Goal: Task Accomplishment & Management: Manage account settings

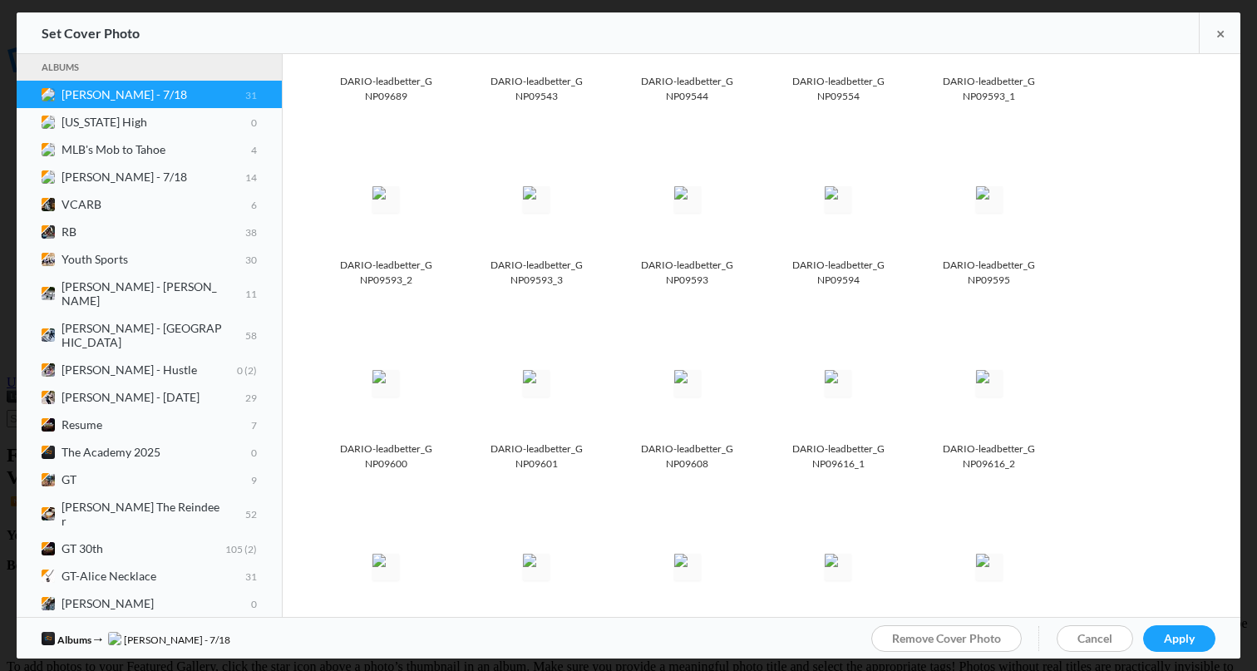
scroll to position [495, 0]
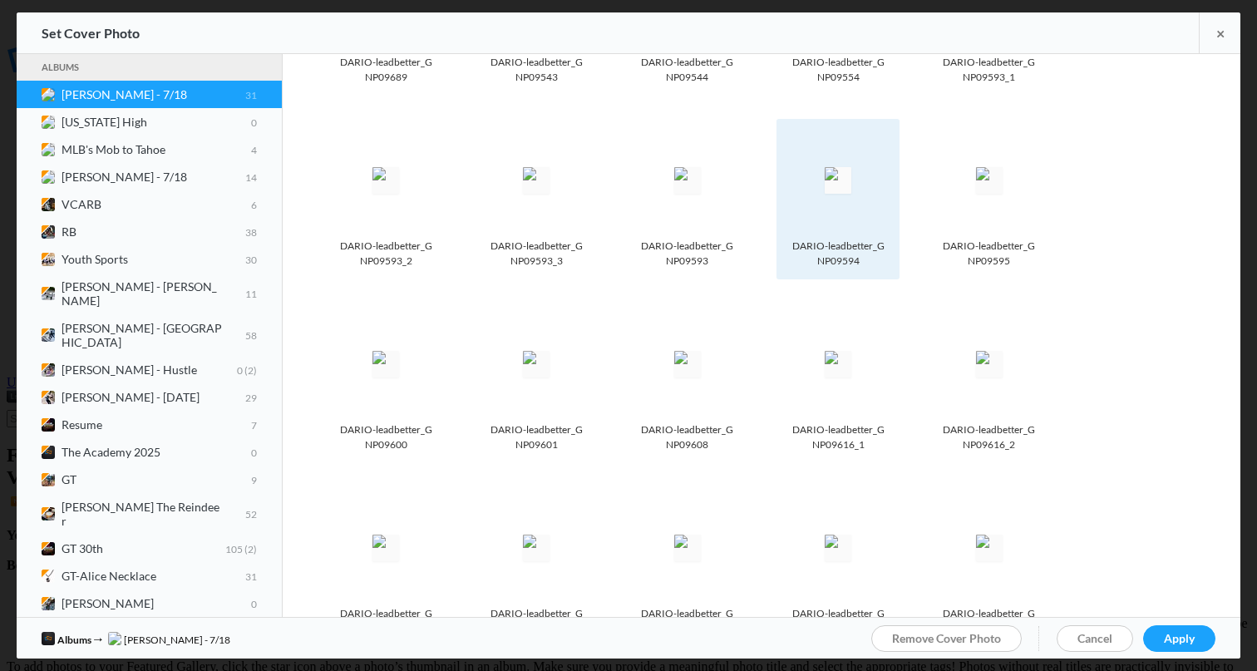
click at [848, 172] on img at bounding box center [838, 180] width 27 height 27
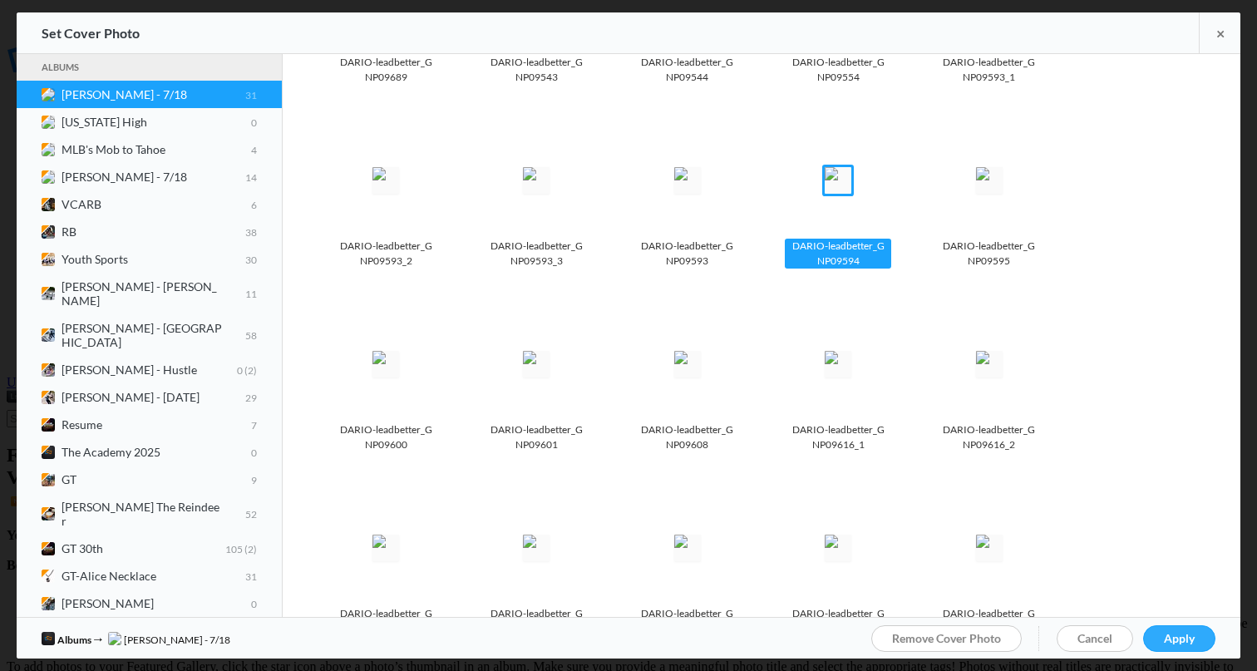
click at [1186, 636] on span "Apply" at bounding box center [1179, 638] width 31 height 14
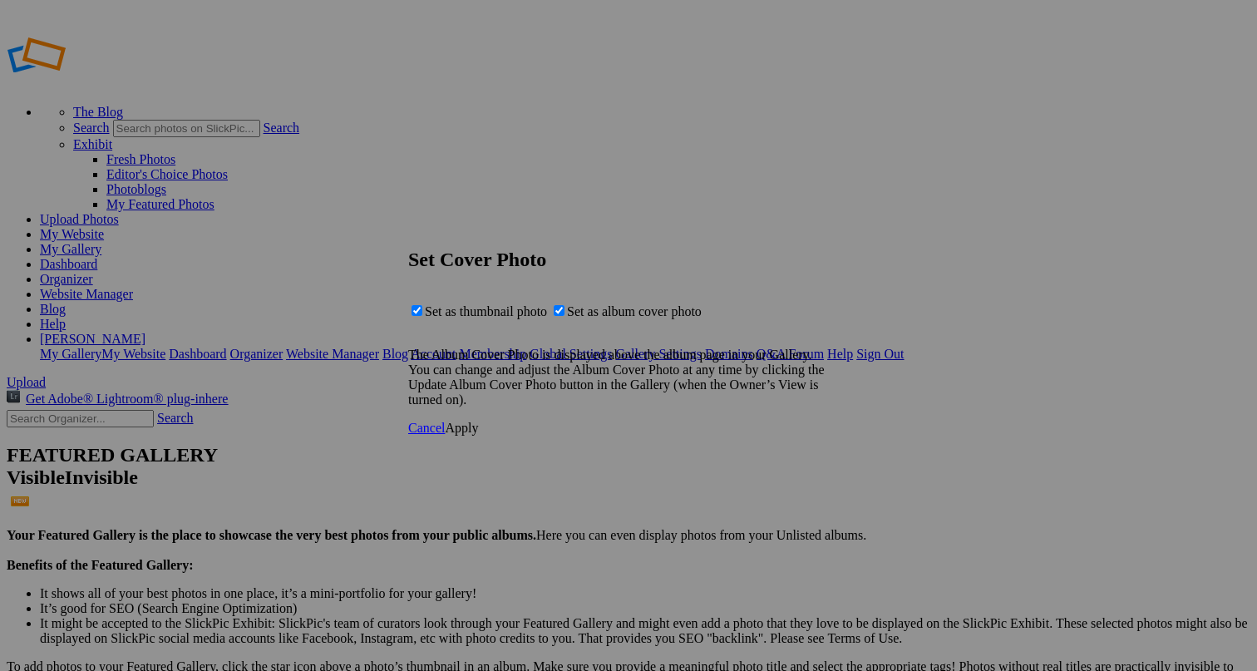
click at [685, 316] on span "Set as album cover photo" at bounding box center [634, 311] width 135 height 14
click at [564, 316] on input "Set as album cover photo" at bounding box center [559, 310] width 11 height 11
checkbox input "false"
click at [478, 435] on span "Apply" at bounding box center [461, 428] width 33 height 14
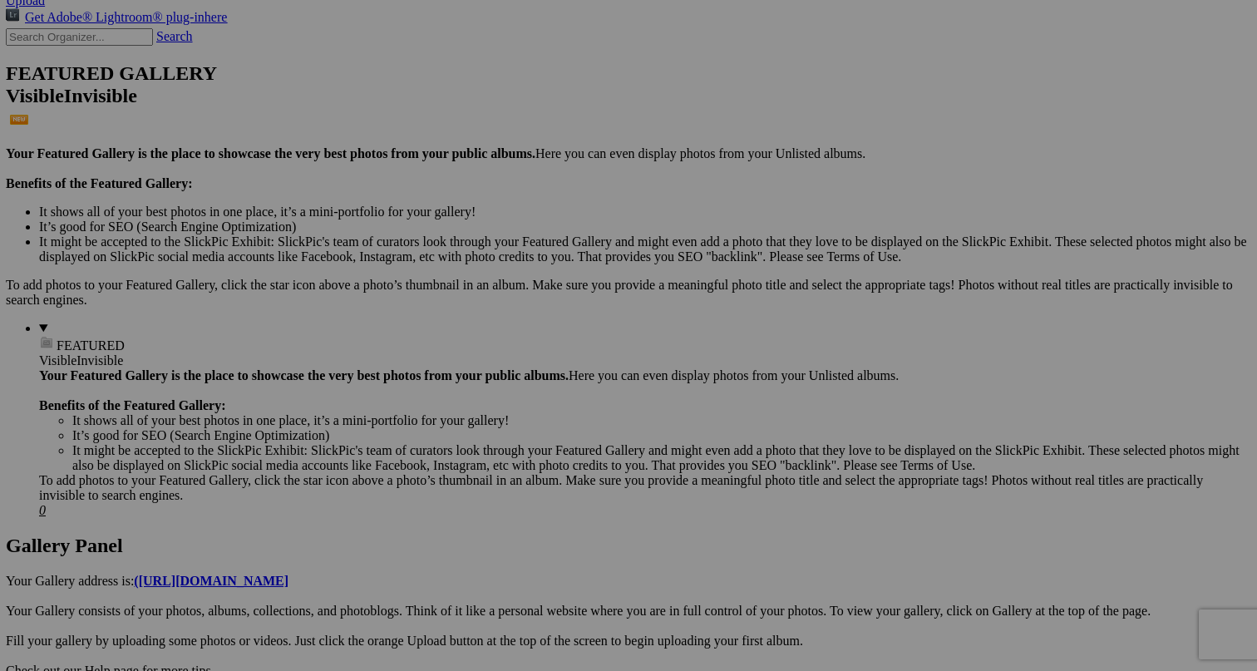
scroll to position [382, 0]
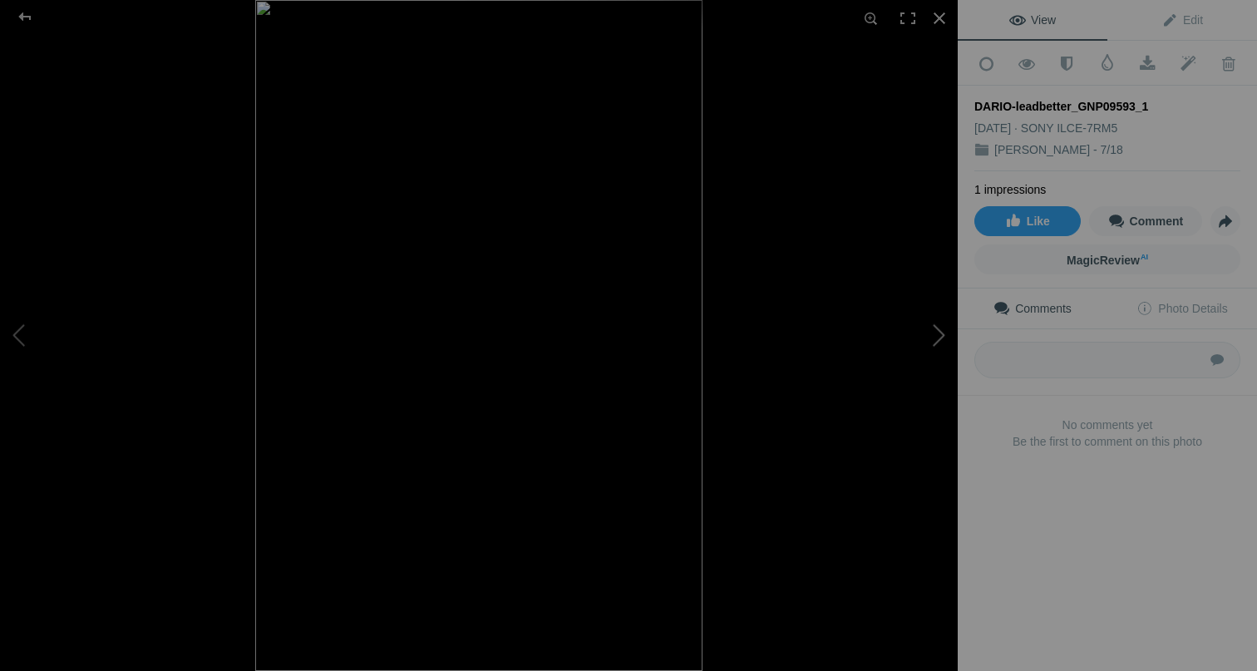
click at [932, 333] on button at bounding box center [895, 335] width 125 height 242
click at [34, 337] on button at bounding box center [62, 335] width 125 height 242
click at [947, 342] on button at bounding box center [895, 335] width 125 height 242
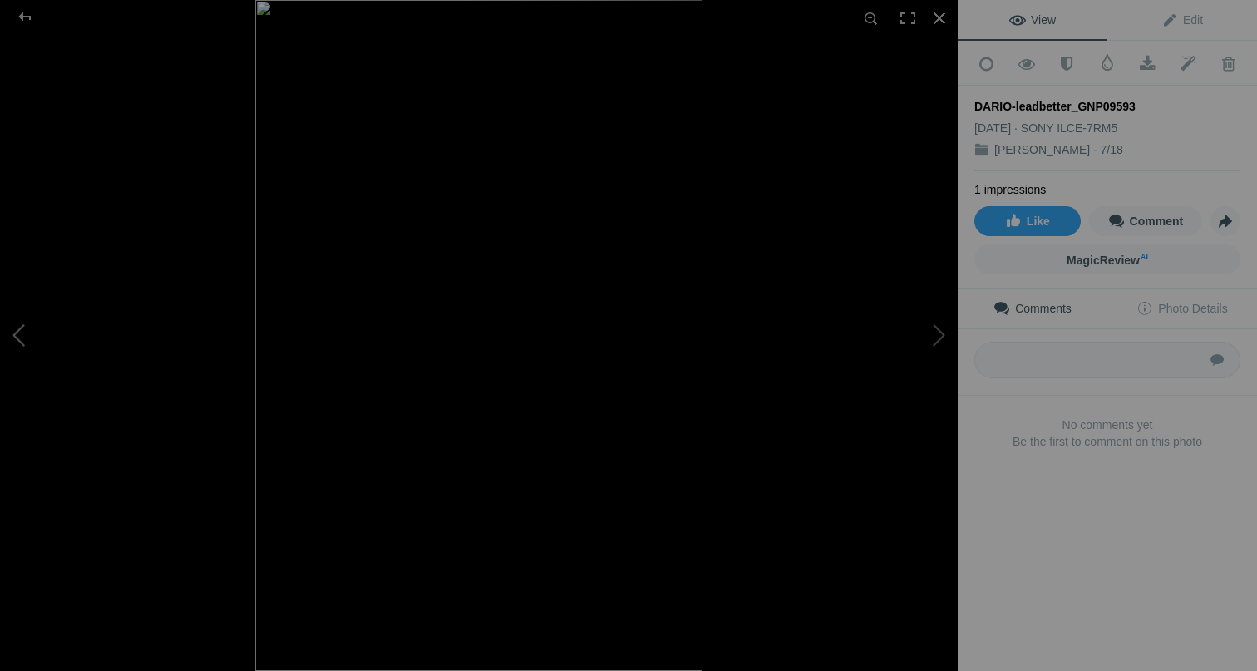
click at [33, 338] on button at bounding box center [62, 335] width 125 height 242
click at [946, 22] on div at bounding box center [939, 18] width 37 height 37
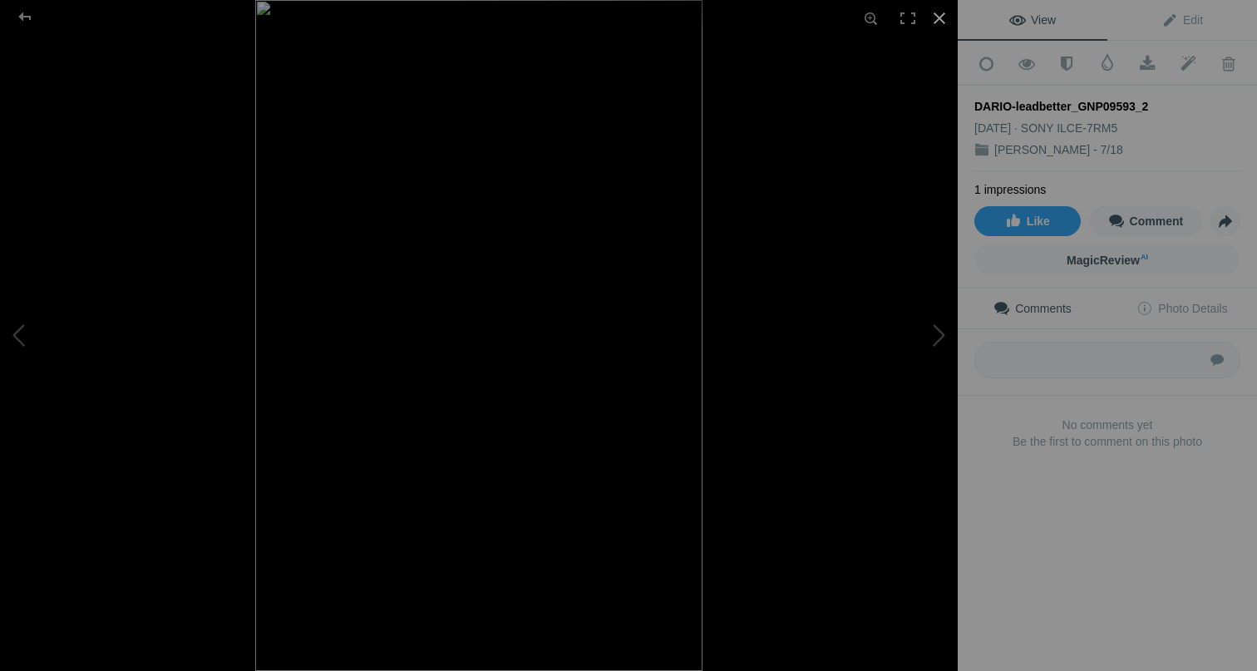
click at [951, 12] on div at bounding box center [939, 18] width 37 height 37
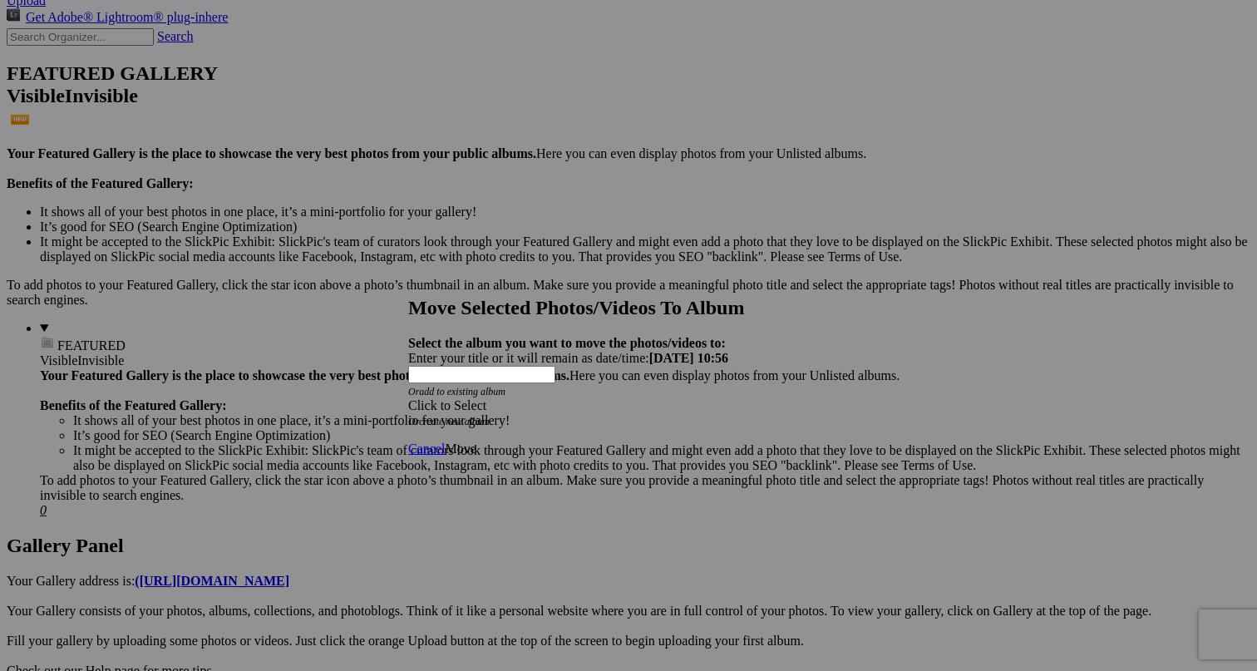
click at [676, 398] on div "Click to Select" at bounding box center [628, 405] width 441 height 15
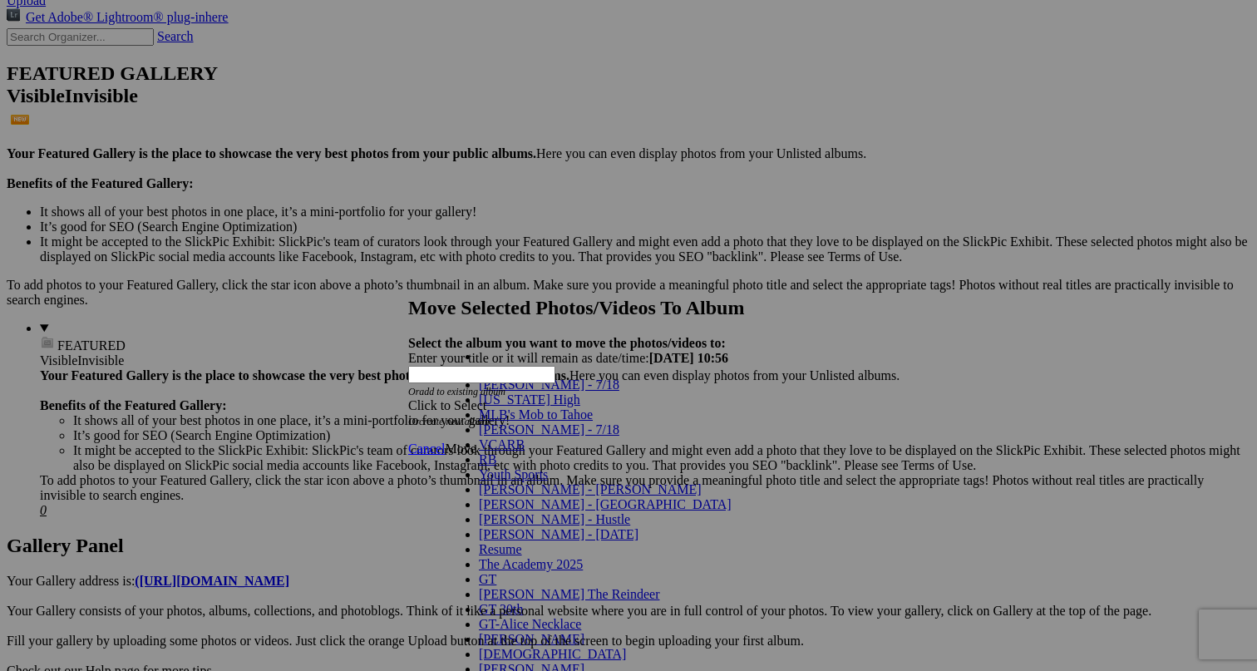
scroll to position [806, 0]
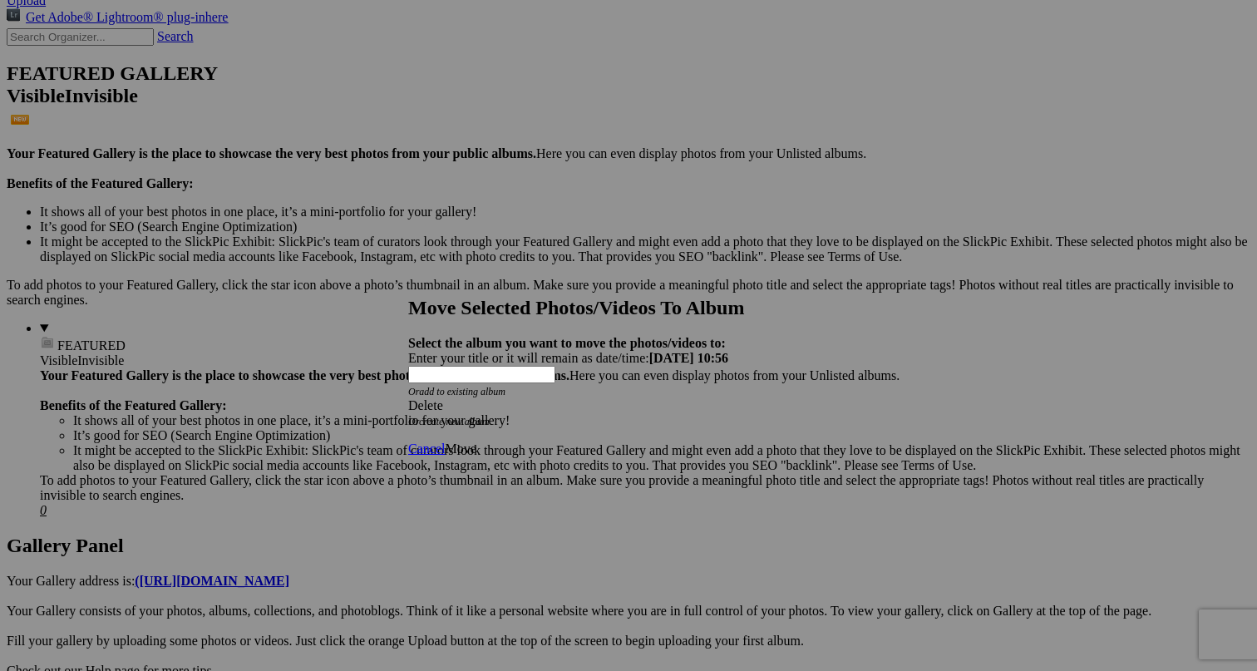
click at [475, 441] on span "Move" at bounding box center [460, 448] width 31 height 14
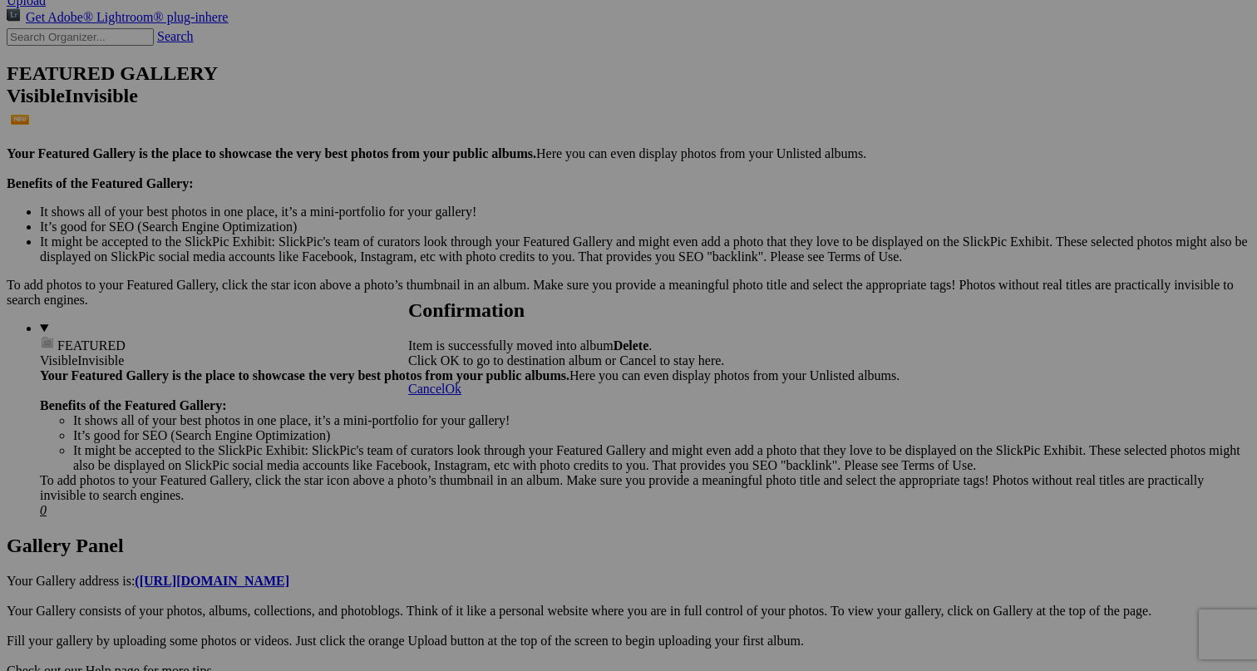
click at [445, 396] on span "Cancel" at bounding box center [426, 389] width 37 height 14
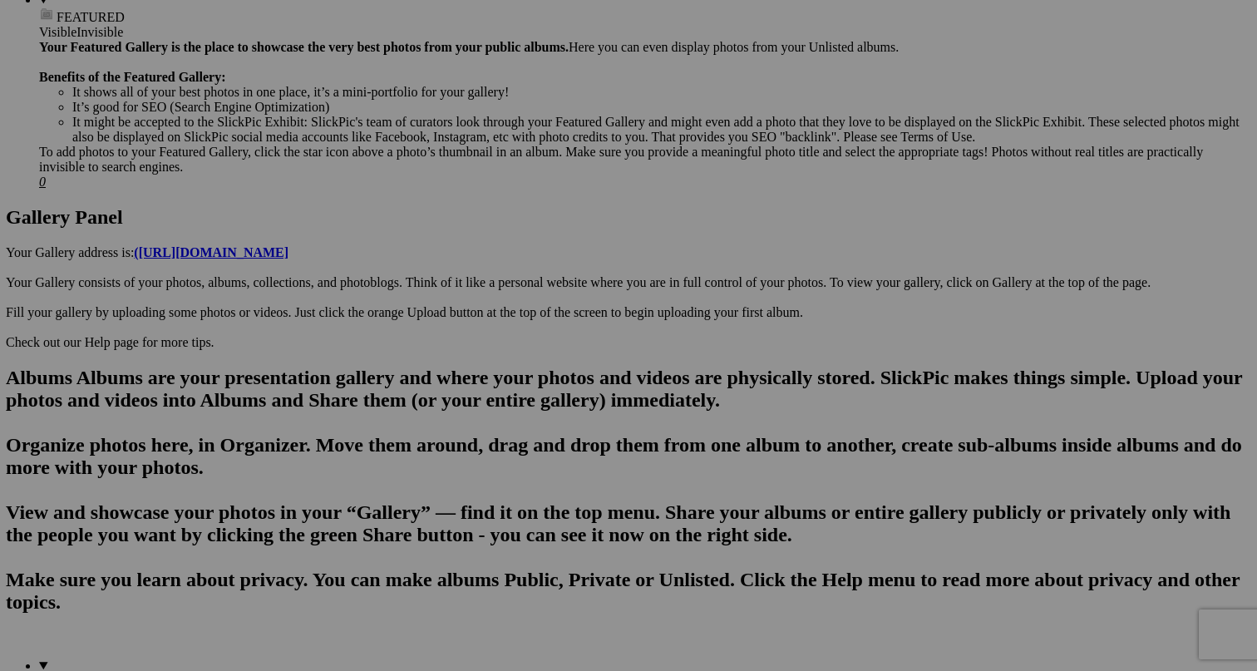
scroll to position [710, 0]
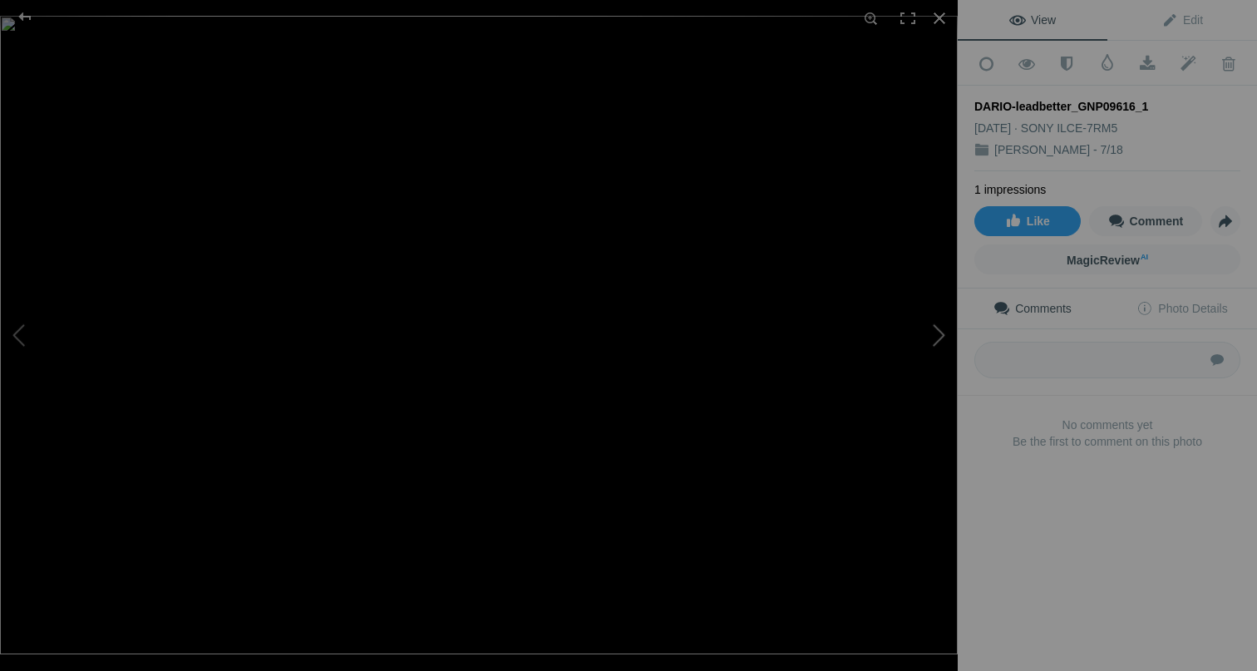
click at [932, 337] on button at bounding box center [895, 335] width 125 height 242
click at [943, 23] on div at bounding box center [939, 18] width 37 height 37
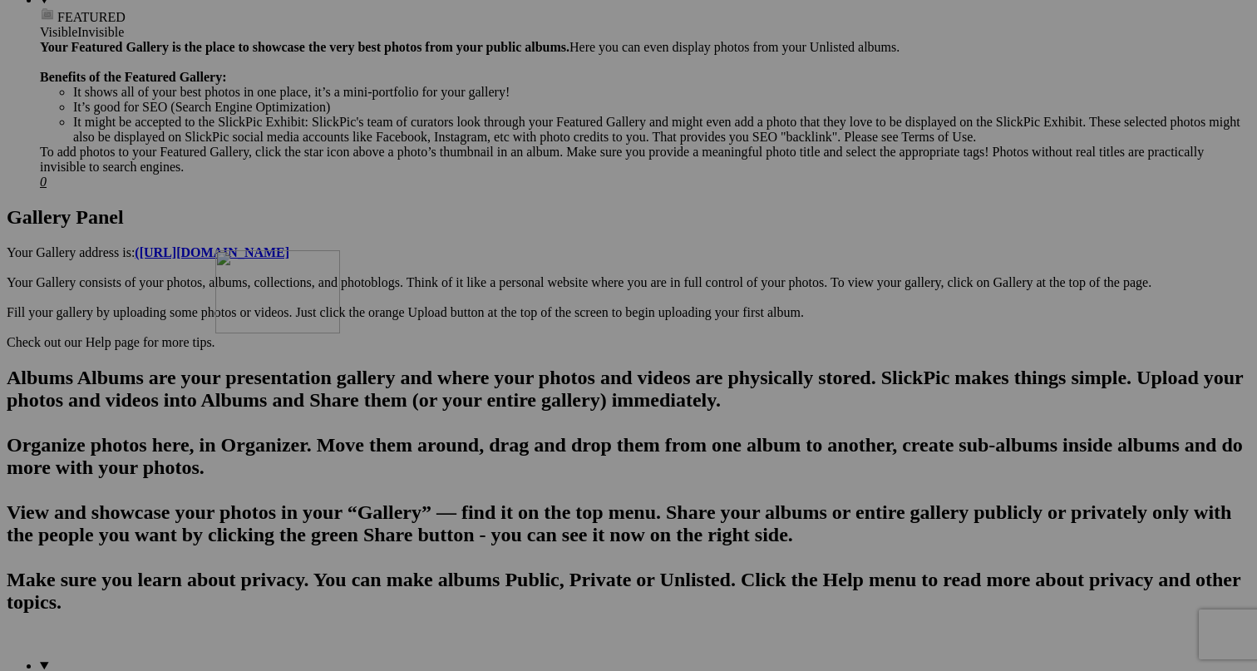
drag, startPoint x: 302, startPoint y: 408, endPoint x: 448, endPoint y: 392, distance: 147.2
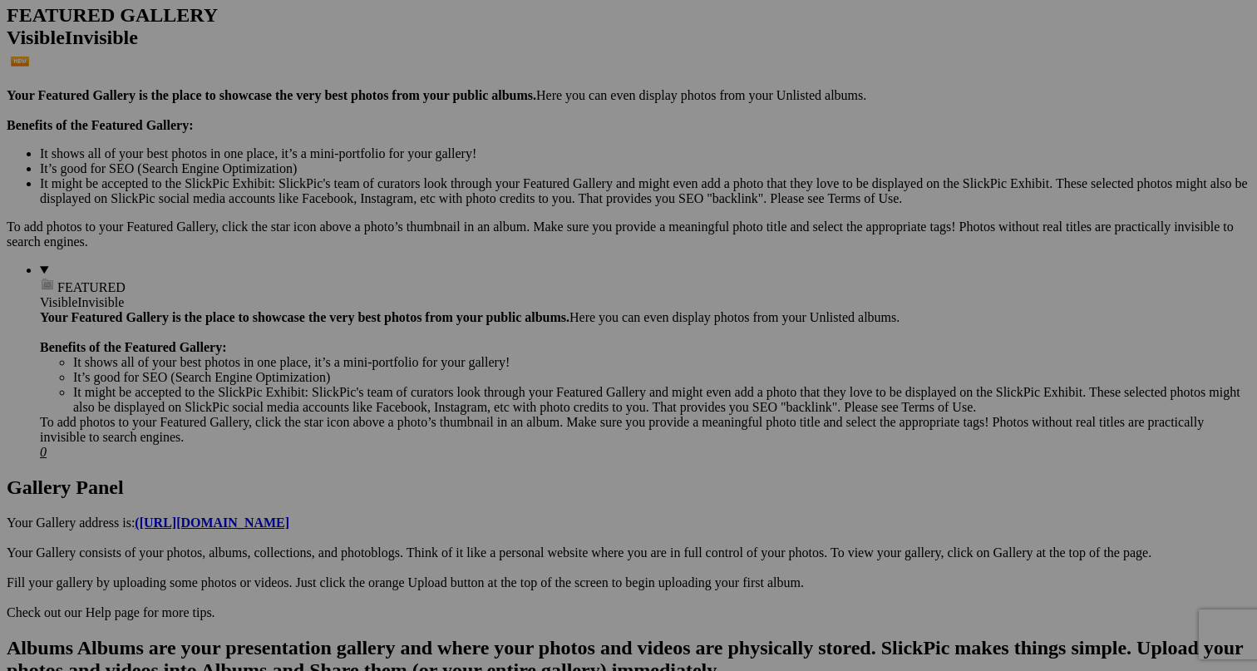
scroll to position [404, 0]
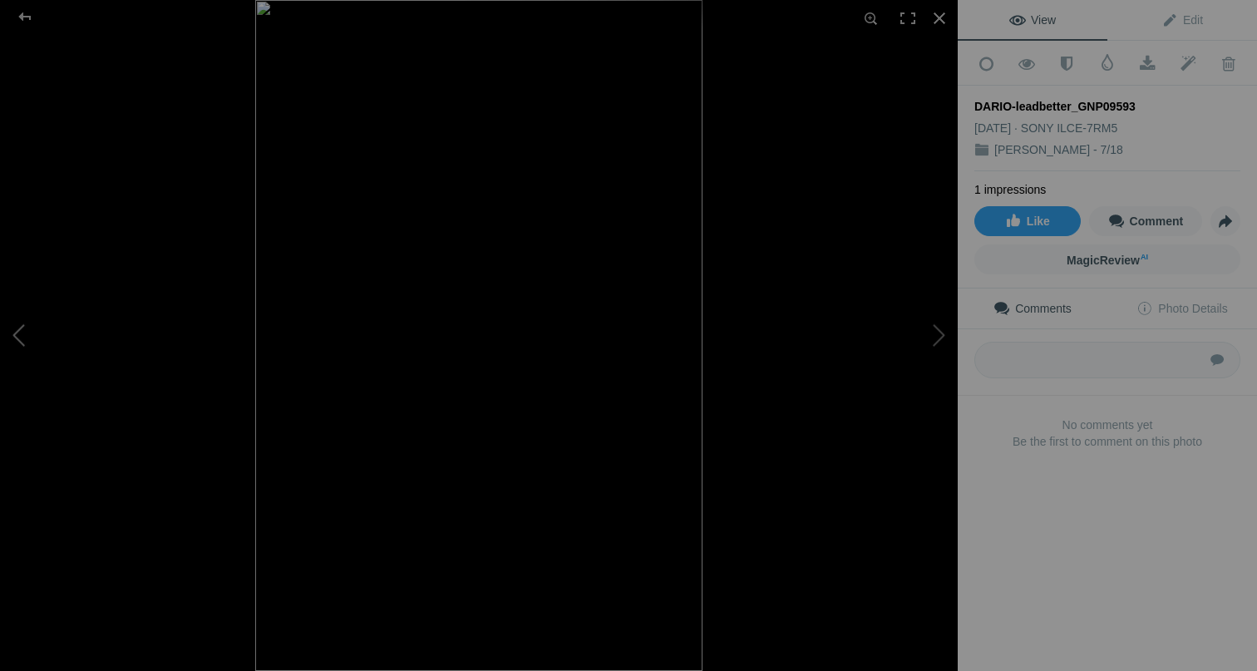
click at [28, 342] on button at bounding box center [62, 335] width 125 height 242
click at [942, 341] on button at bounding box center [895, 335] width 125 height 242
click at [25, 345] on button at bounding box center [62, 335] width 125 height 242
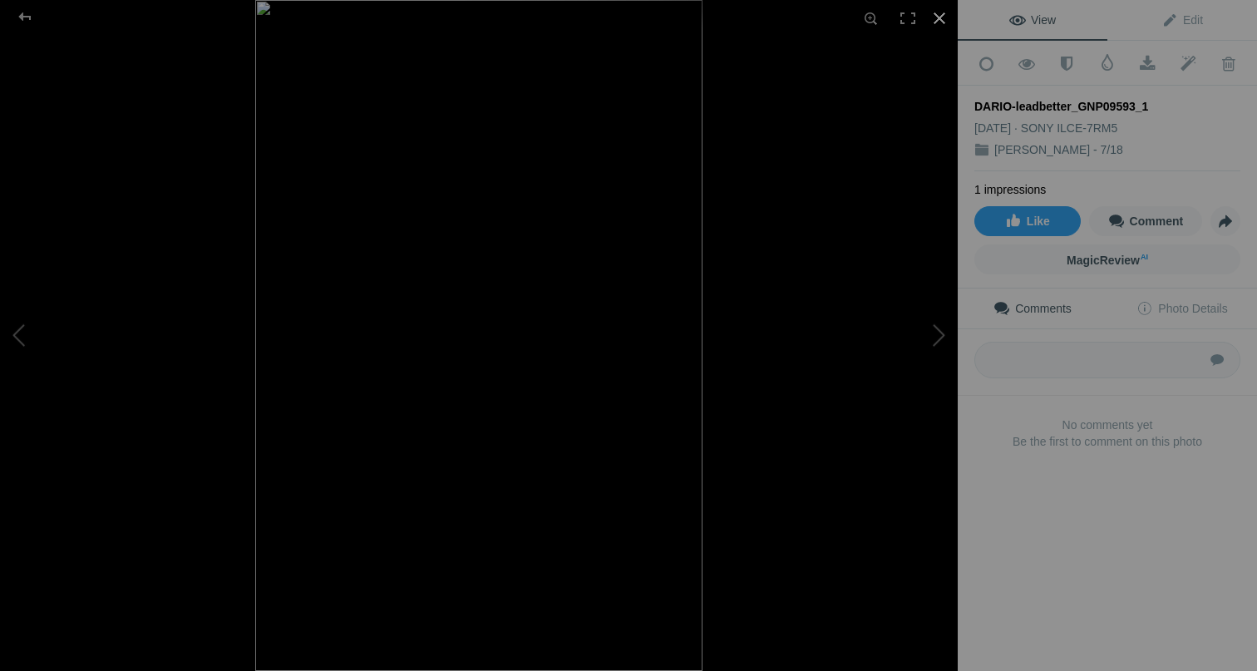
click at [940, 12] on div at bounding box center [939, 18] width 37 height 37
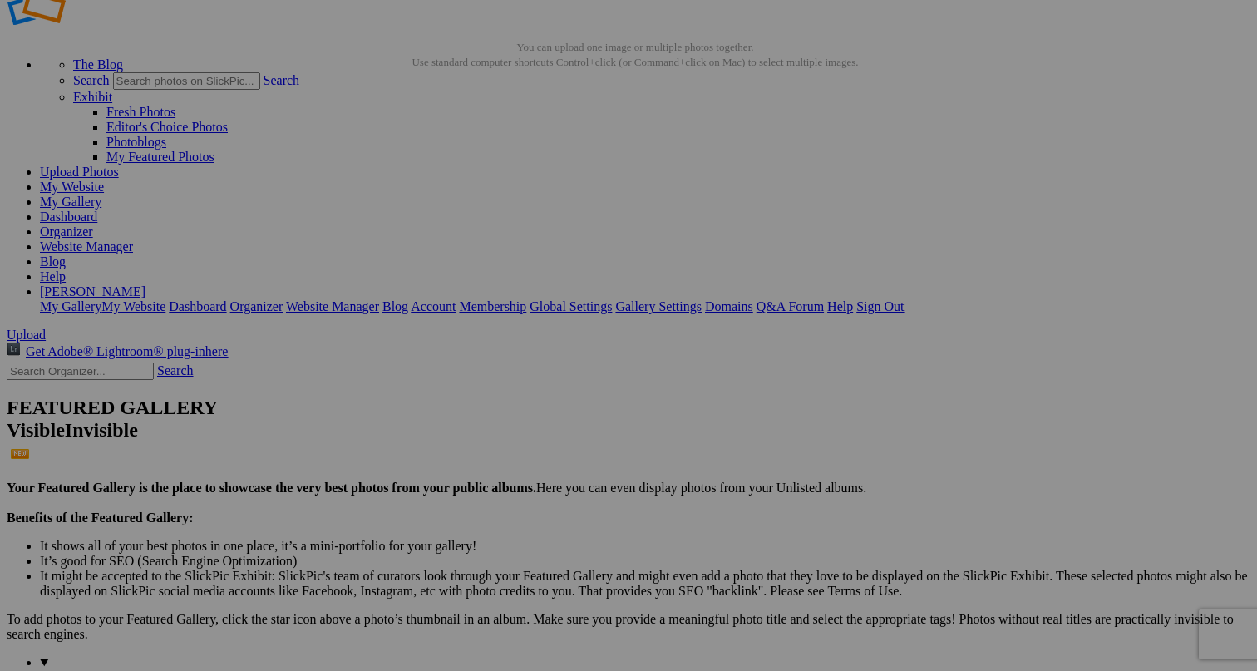
scroll to position [42, 0]
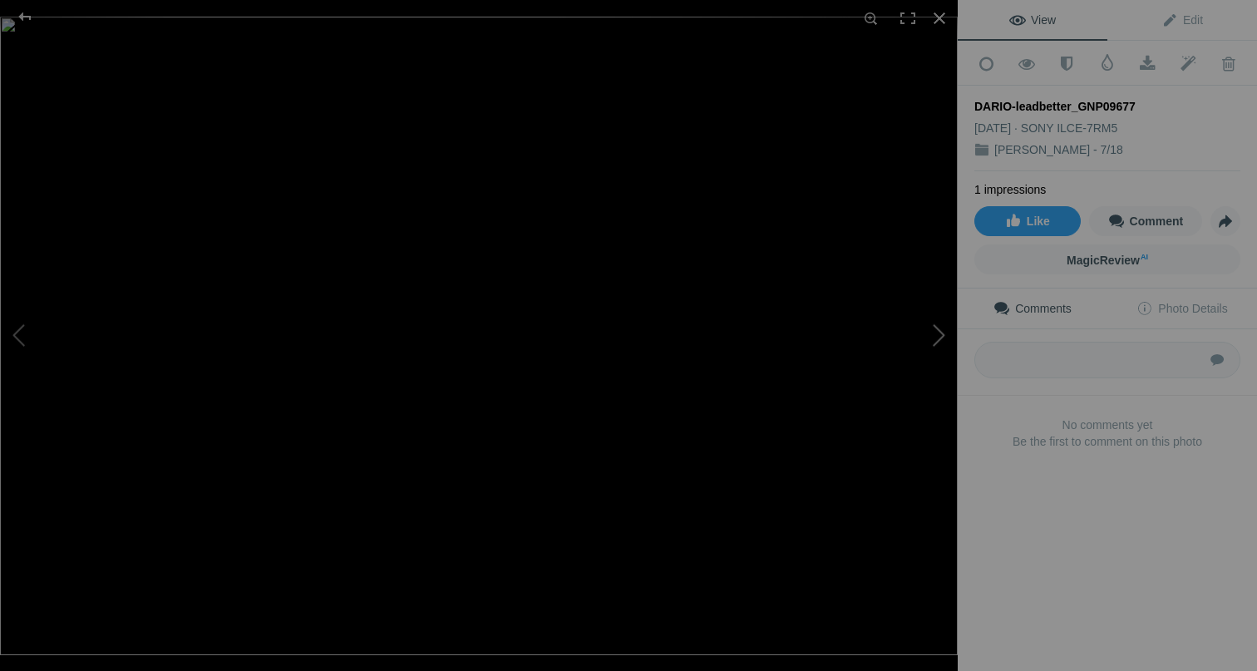
click at [926, 340] on button at bounding box center [895, 335] width 125 height 242
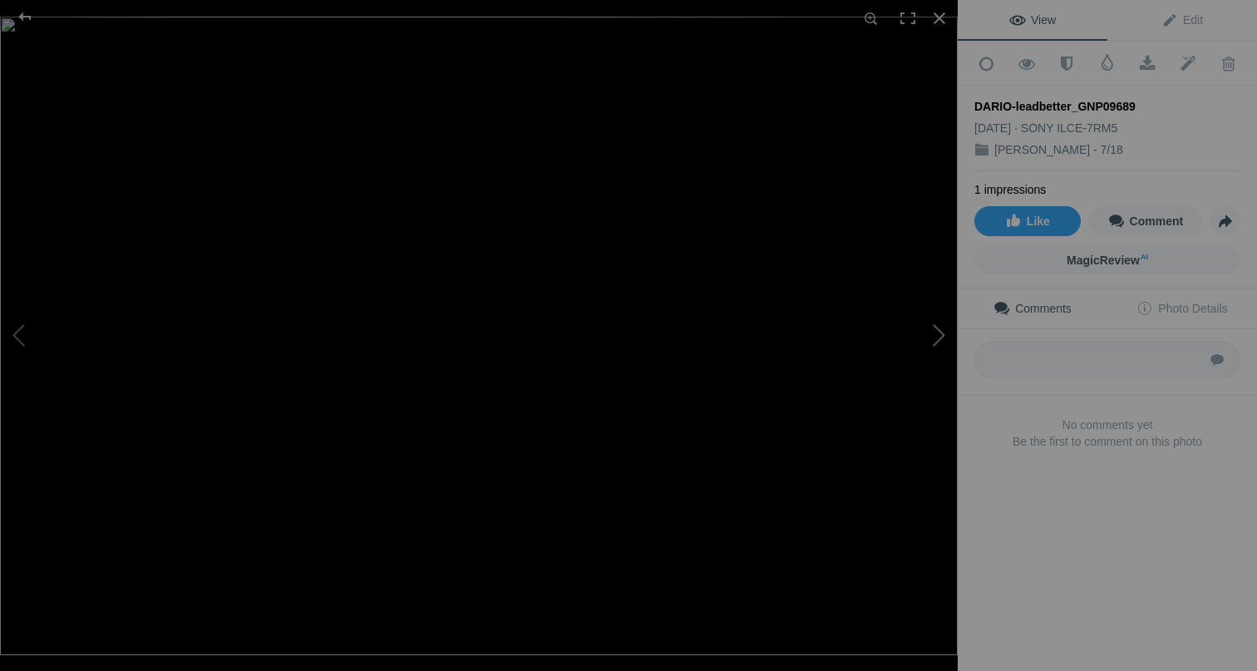
click at [926, 340] on button at bounding box center [895, 335] width 125 height 242
click at [22, 336] on button at bounding box center [62, 335] width 125 height 242
click at [942, 22] on div at bounding box center [939, 18] width 37 height 37
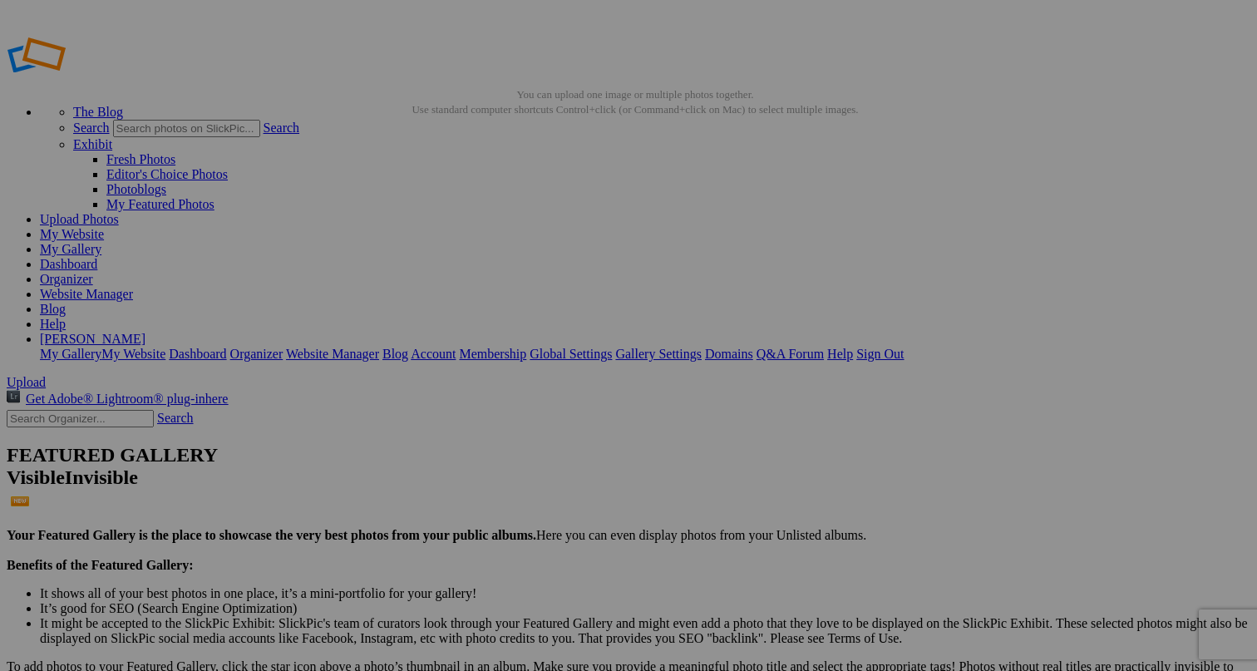
scroll to position [0, 0]
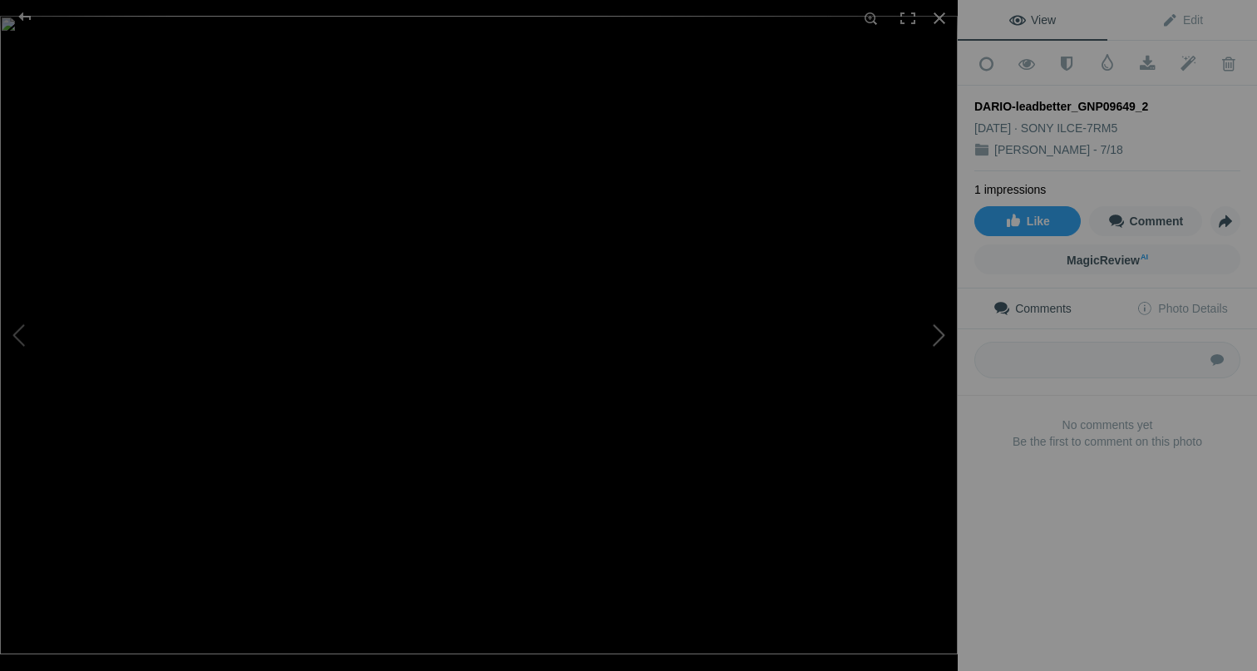
click at [935, 328] on button at bounding box center [895, 335] width 125 height 242
click at [23, 331] on button at bounding box center [62, 335] width 125 height 242
click at [946, 329] on button at bounding box center [895, 335] width 125 height 242
click at [13, 334] on button at bounding box center [62, 335] width 125 height 242
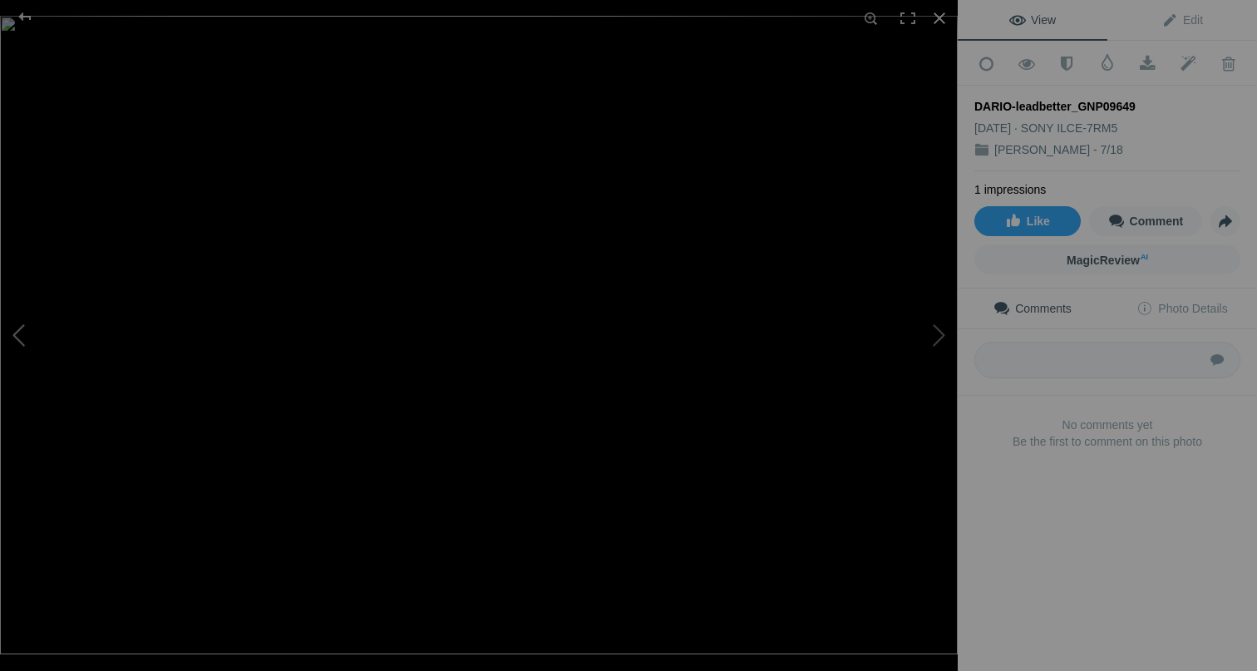
click at [13, 334] on button at bounding box center [62, 335] width 125 height 242
click at [939, 329] on button at bounding box center [895, 335] width 125 height 242
click at [947, 22] on div at bounding box center [939, 18] width 37 height 37
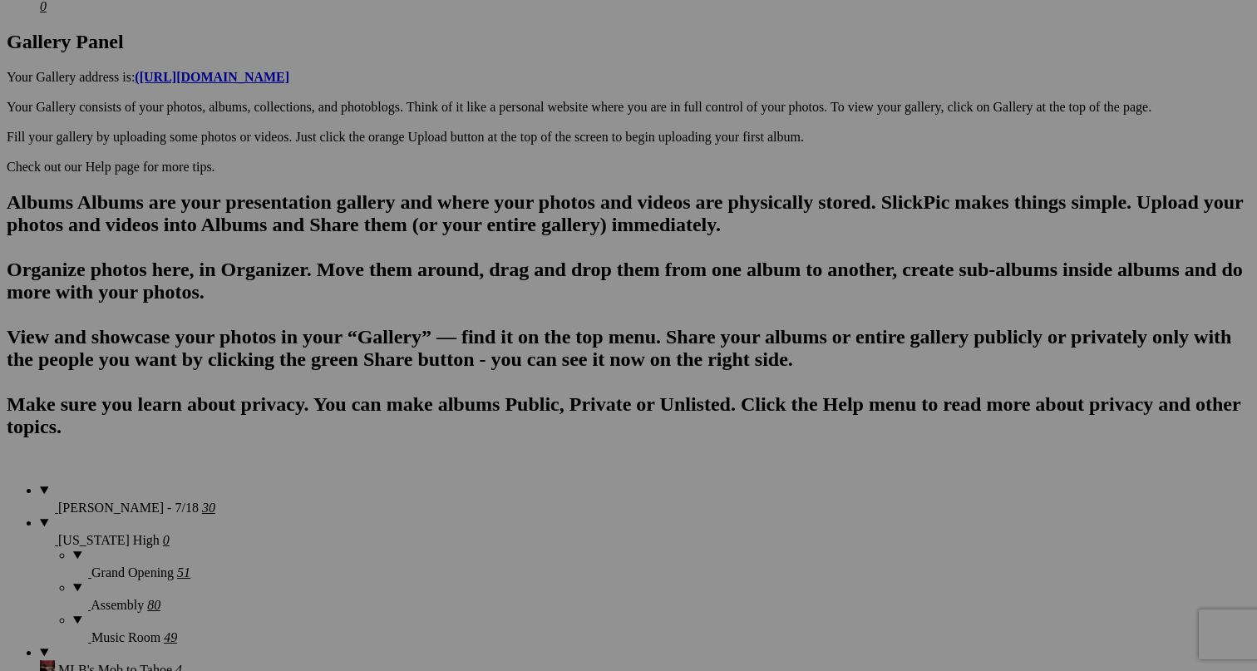
scroll to position [899, 0]
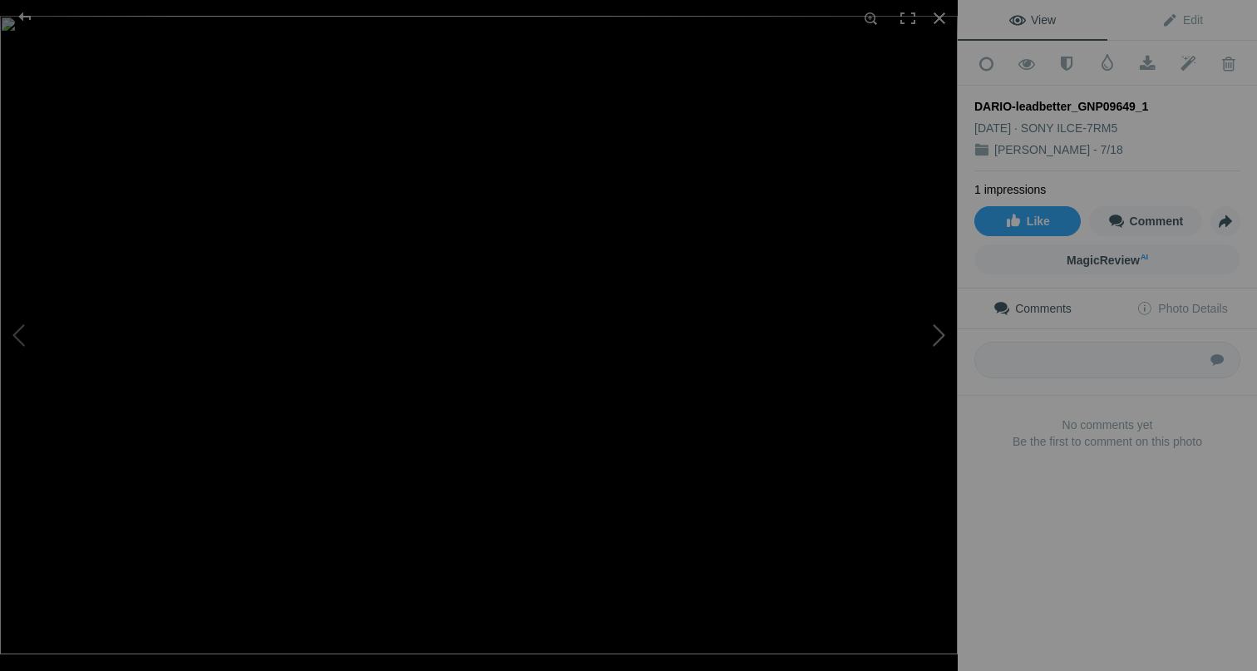
click at [943, 346] on button at bounding box center [895, 335] width 125 height 242
click at [943, 19] on div at bounding box center [939, 18] width 37 height 37
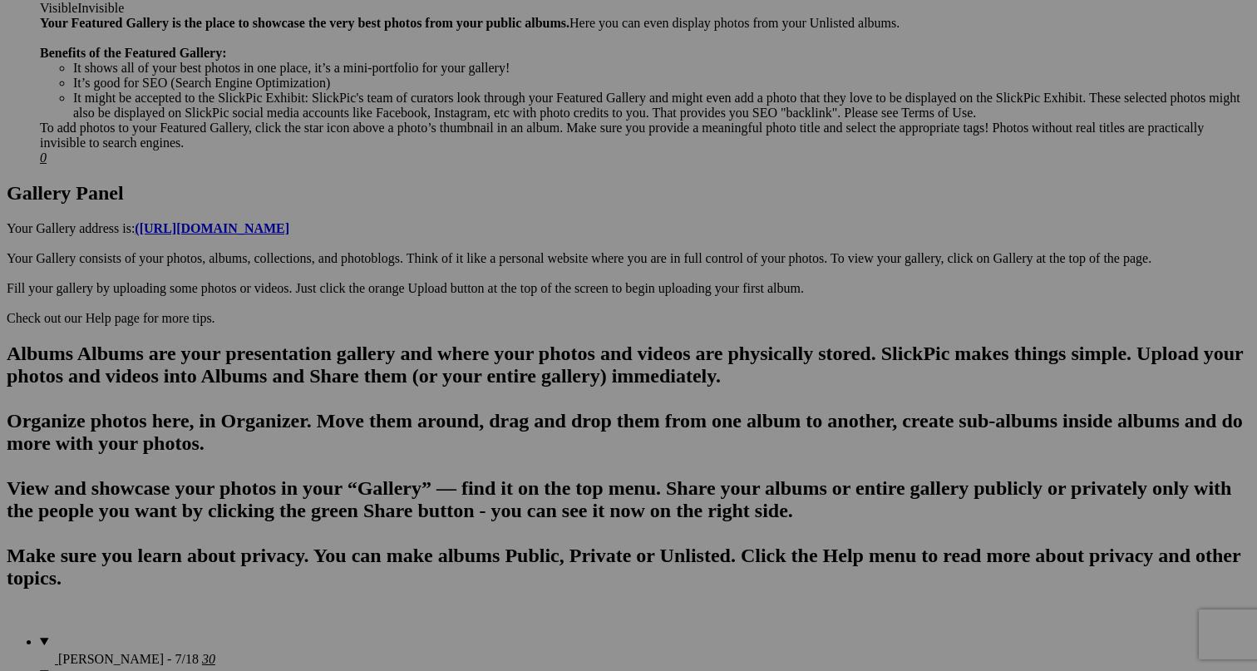
scroll to position [763, 0]
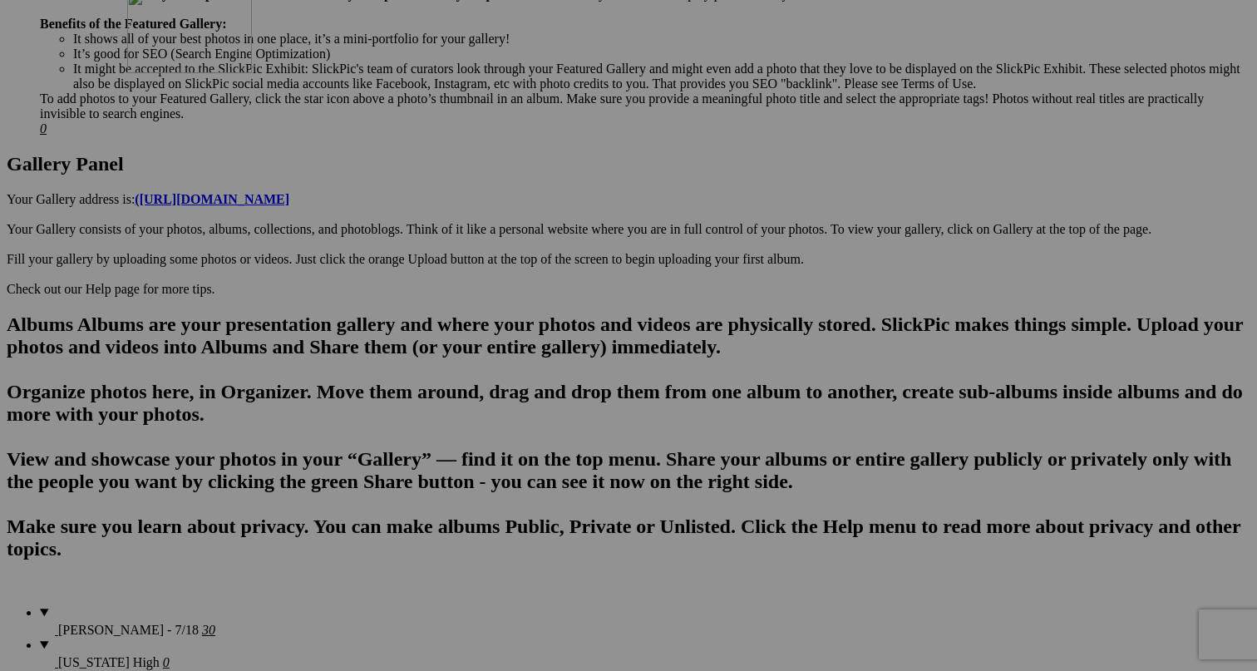
drag, startPoint x: 301, startPoint y: 570, endPoint x: 367, endPoint y: 135, distance: 439.7
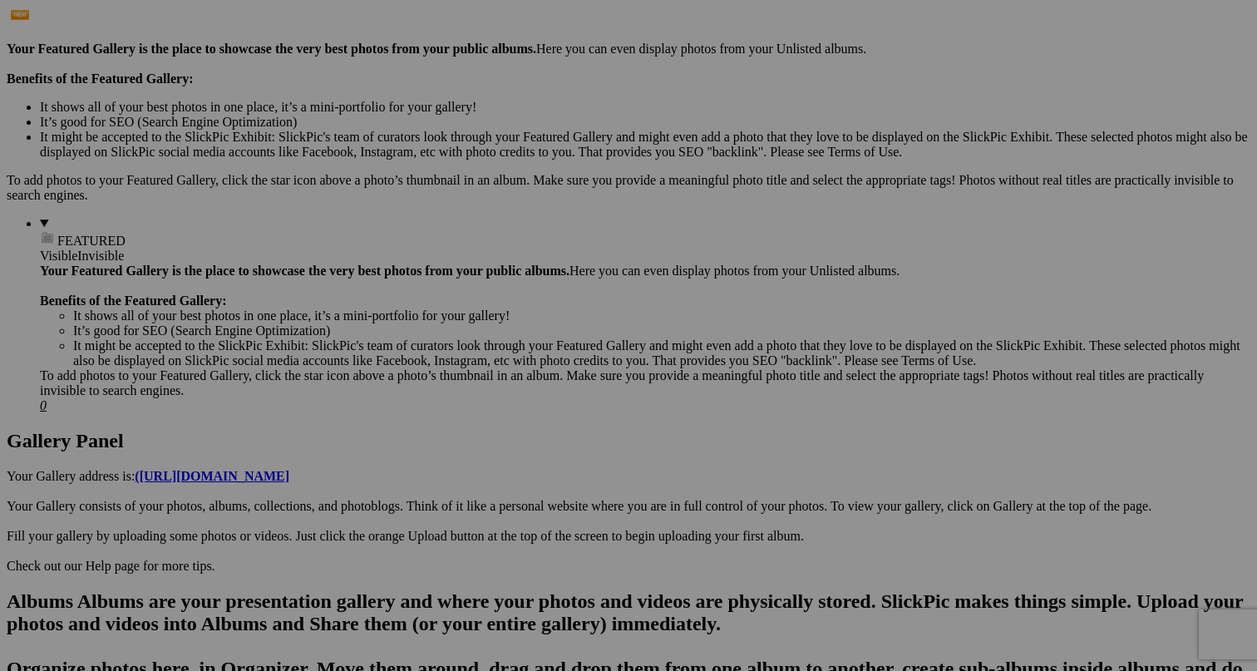
scroll to position [490, 0]
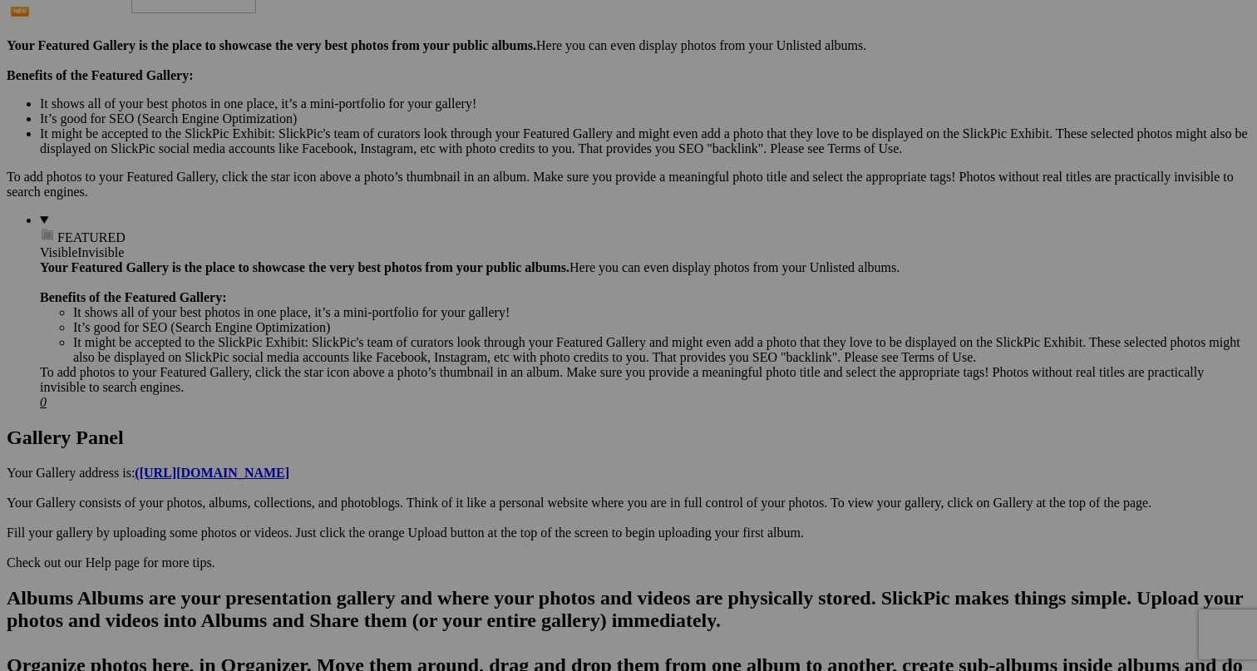
drag, startPoint x: 335, startPoint y: 421, endPoint x: 370, endPoint y: 75, distance: 348.4
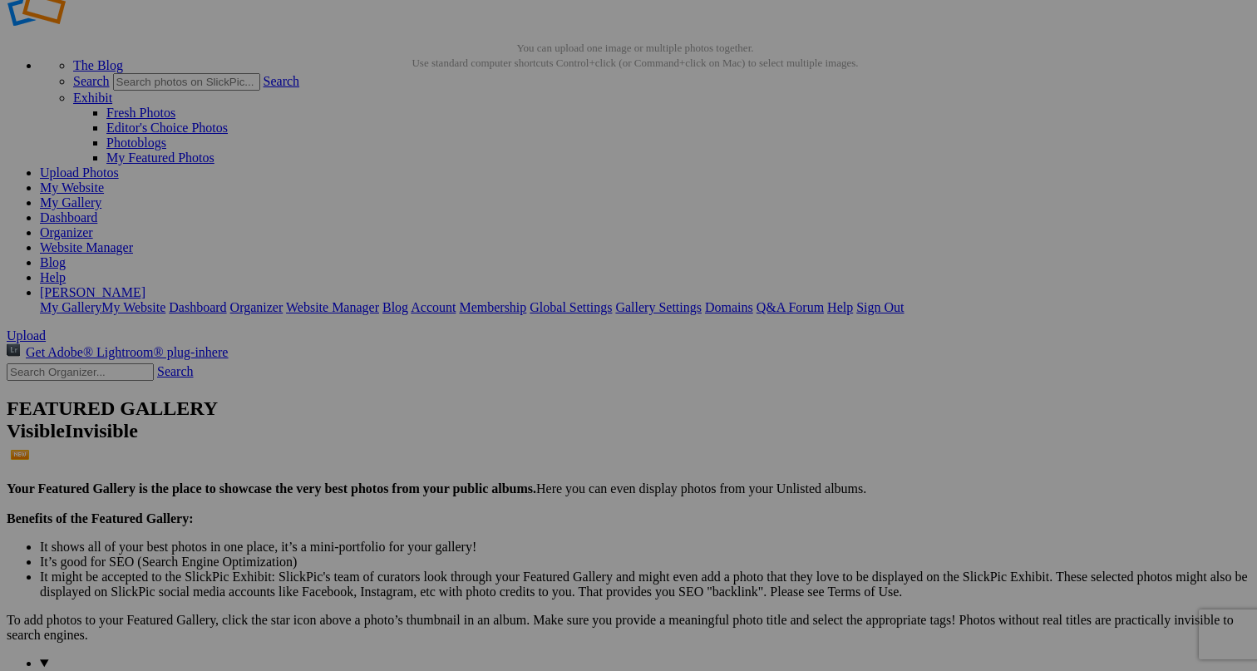
scroll to position [2, 0]
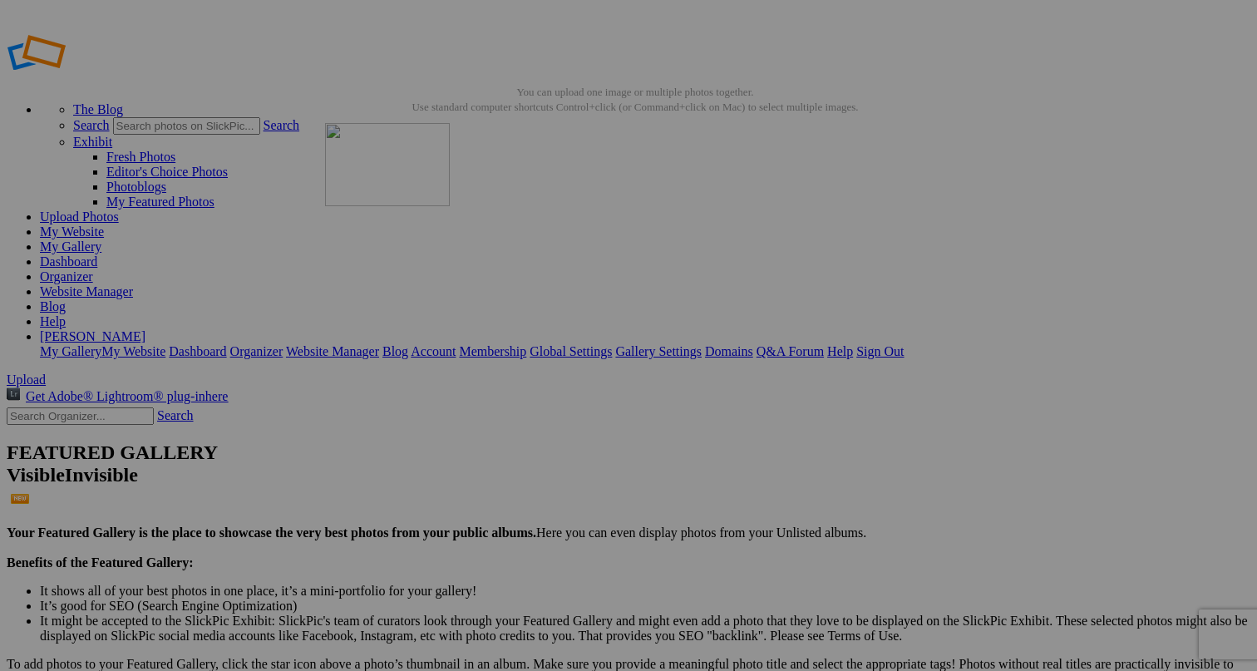
drag, startPoint x: 470, startPoint y: 474, endPoint x: 564, endPoint y: 243, distance: 249.5
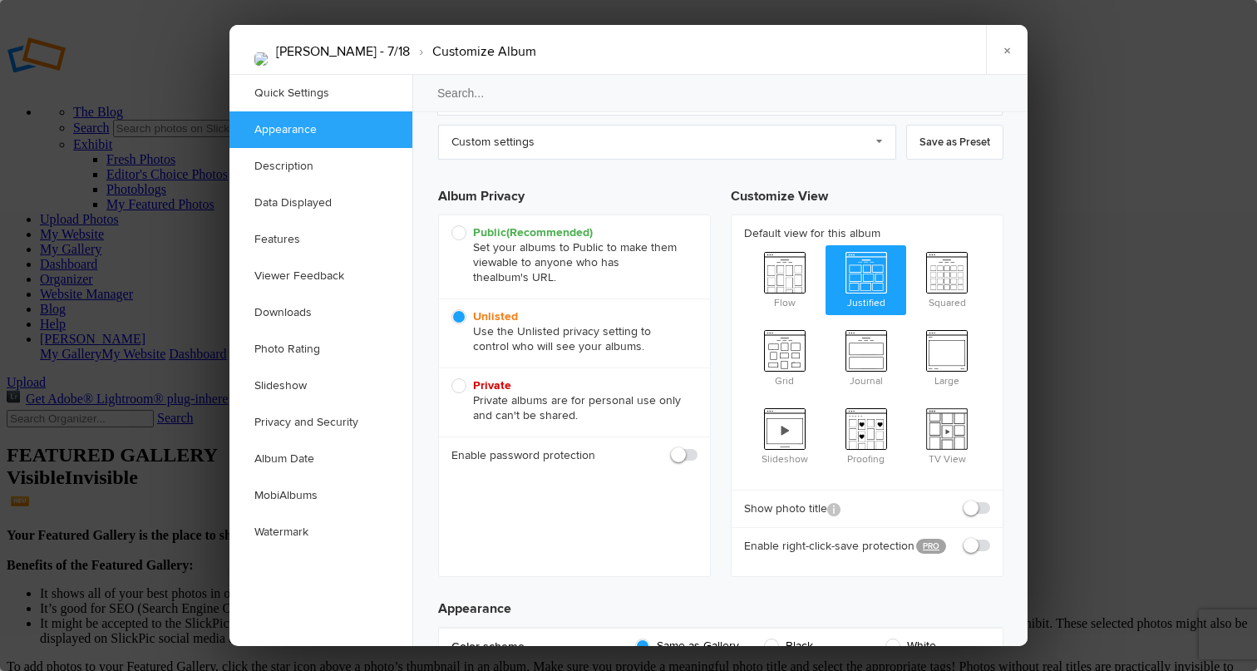
scroll to position [101, 0]
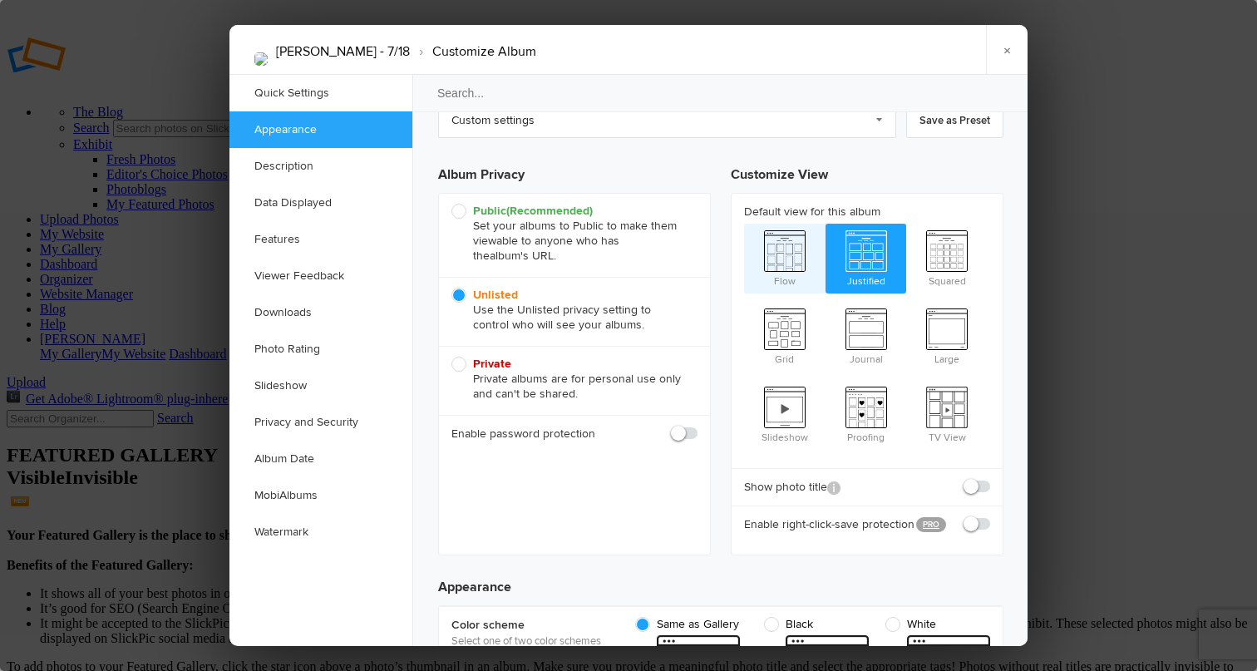
click at [774, 257] on span "Flow" at bounding box center [784, 257] width 81 height 67
click at [744, 224] on input "Flow" at bounding box center [743, 223] width 1 height 1
radio input "true"
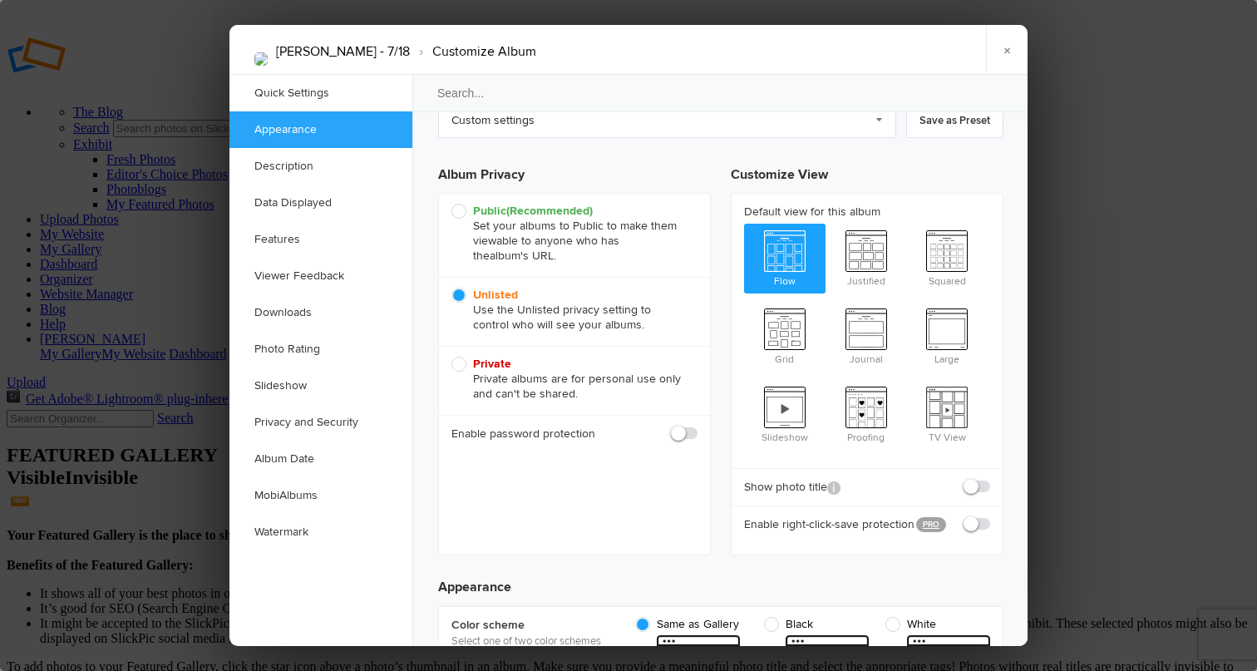
radio input "false"
radio input "true"
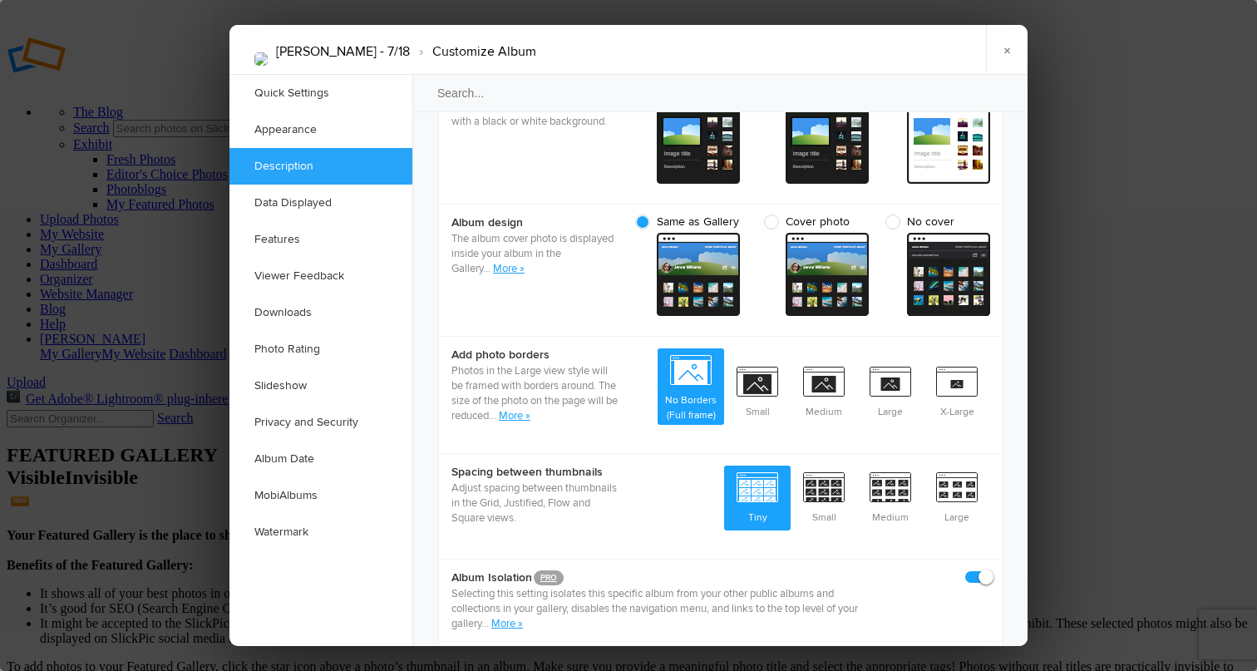
scroll to position [721, 0]
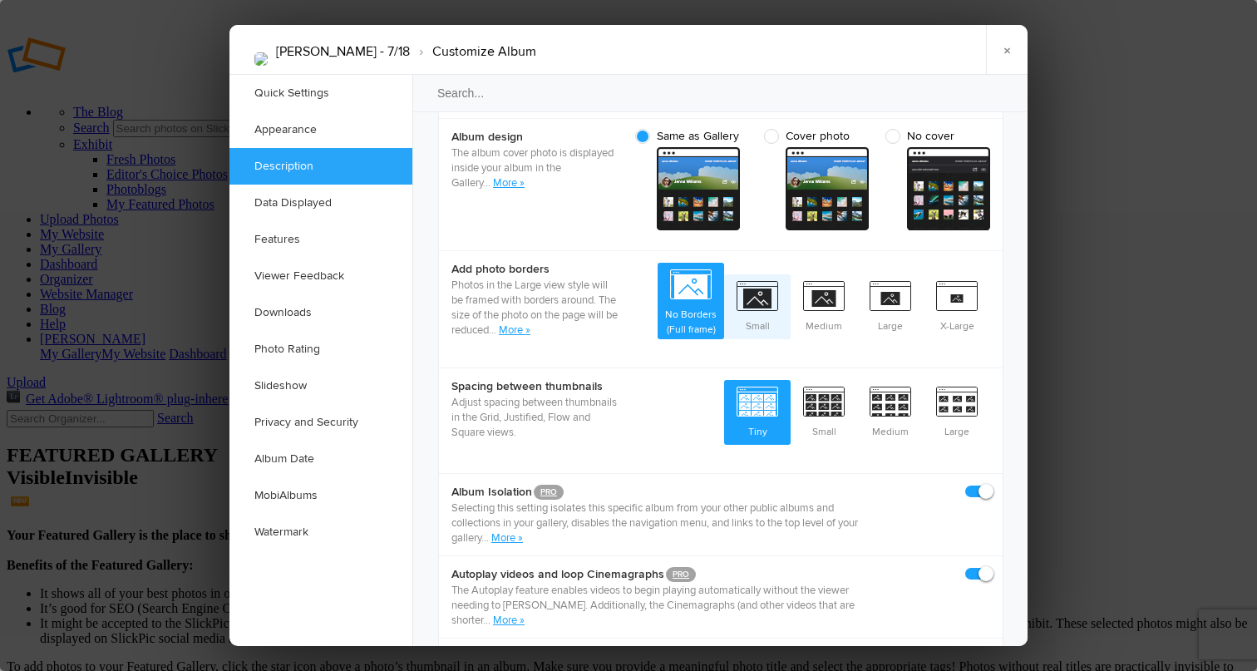
click at [759, 274] on span "Small" at bounding box center [757, 305] width 67 height 62
click at [790, 273] on input "Small" at bounding box center [790, 273] width 1 height 1
radio input "true"
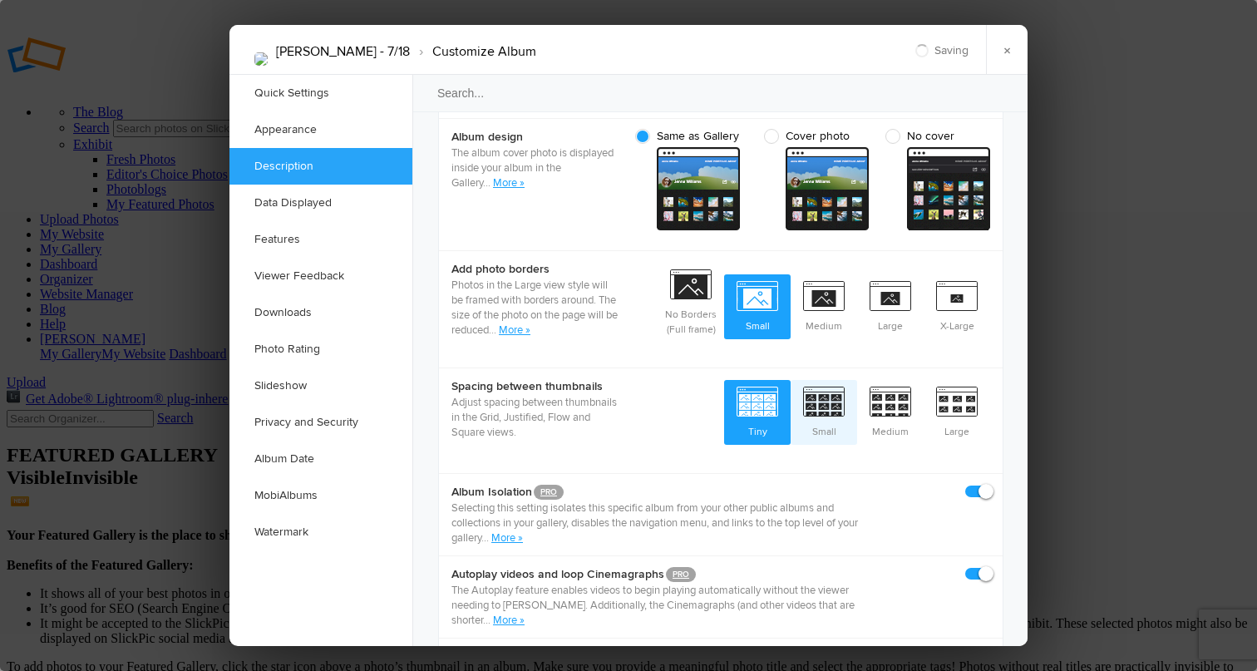
click at [825, 380] on span "Small" at bounding box center [824, 411] width 67 height 62
click at [856, 379] on input "Small" at bounding box center [856, 379] width 1 height 1
radio input "true"
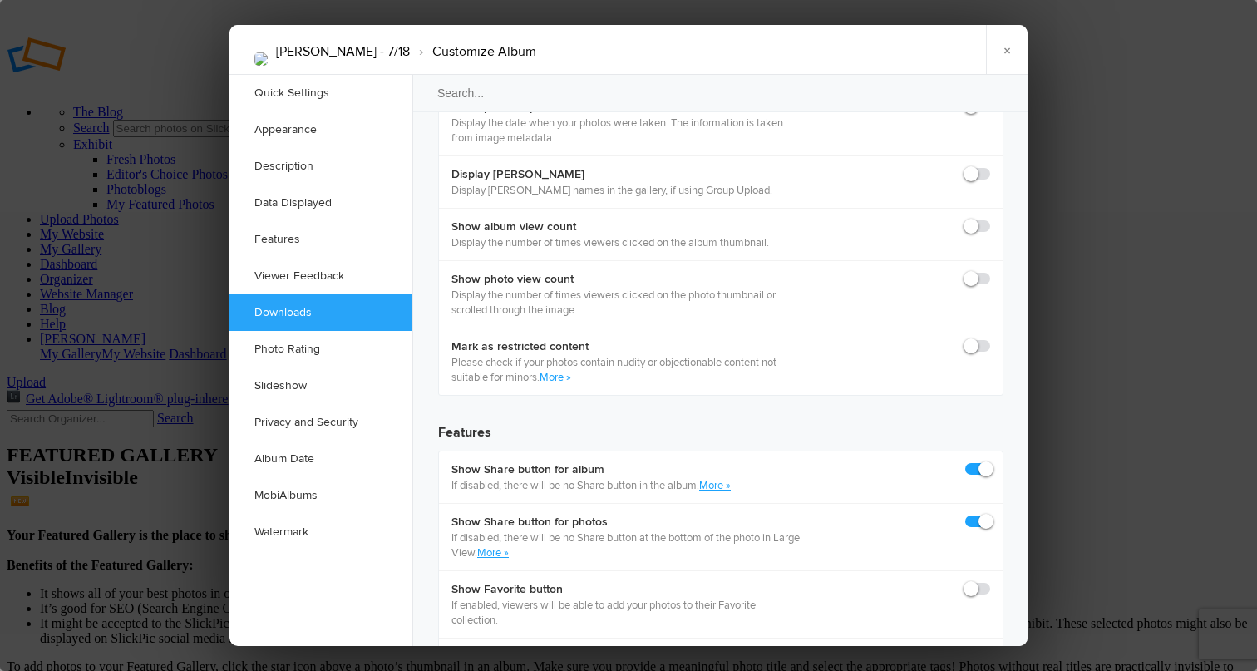
scroll to position [2594, 0]
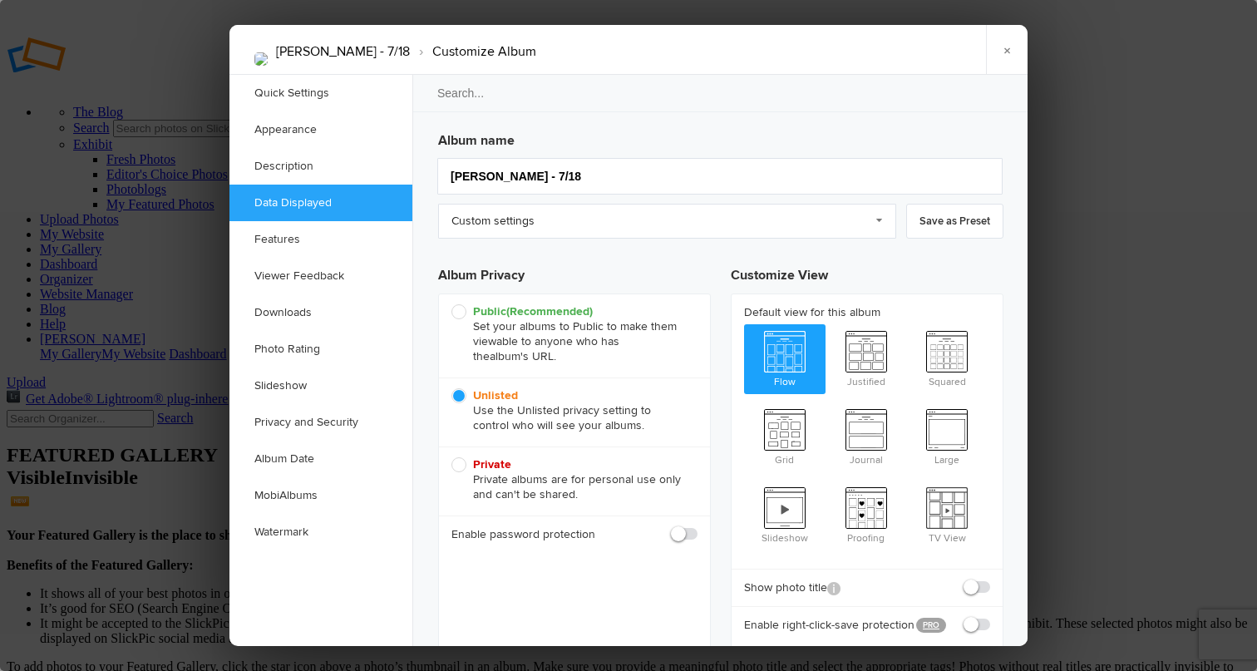
scroll to position [0, 0]
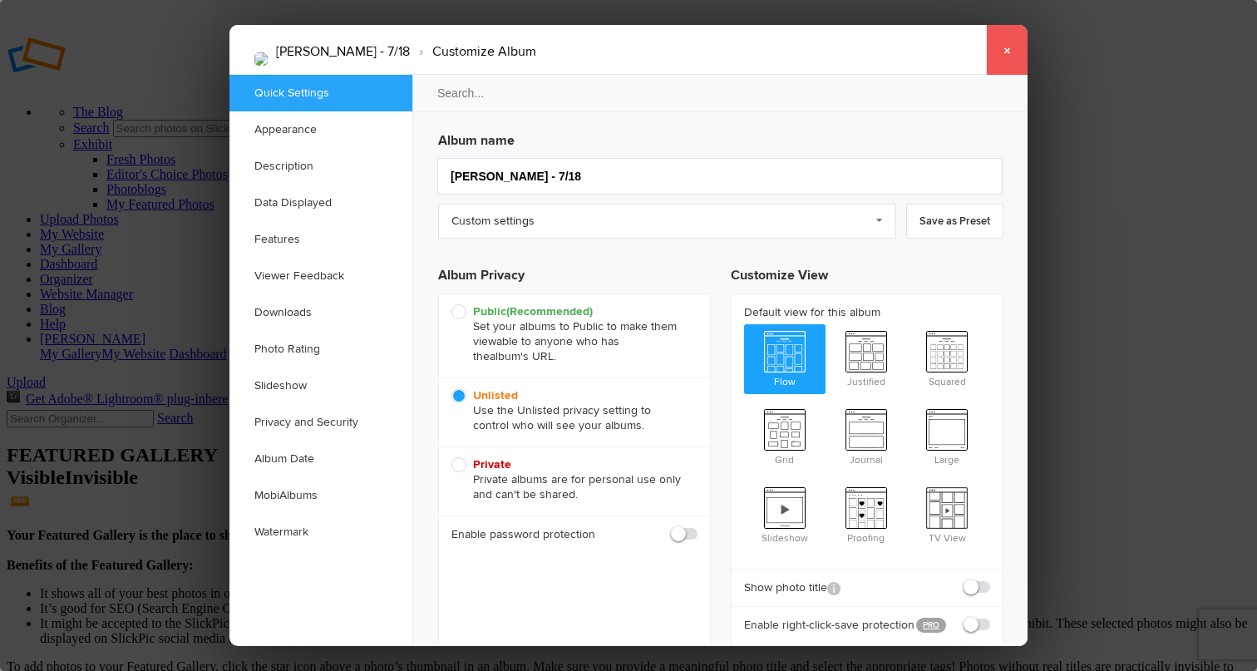
click at [1007, 52] on link "×" at bounding box center [1007, 50] width 42 height 50
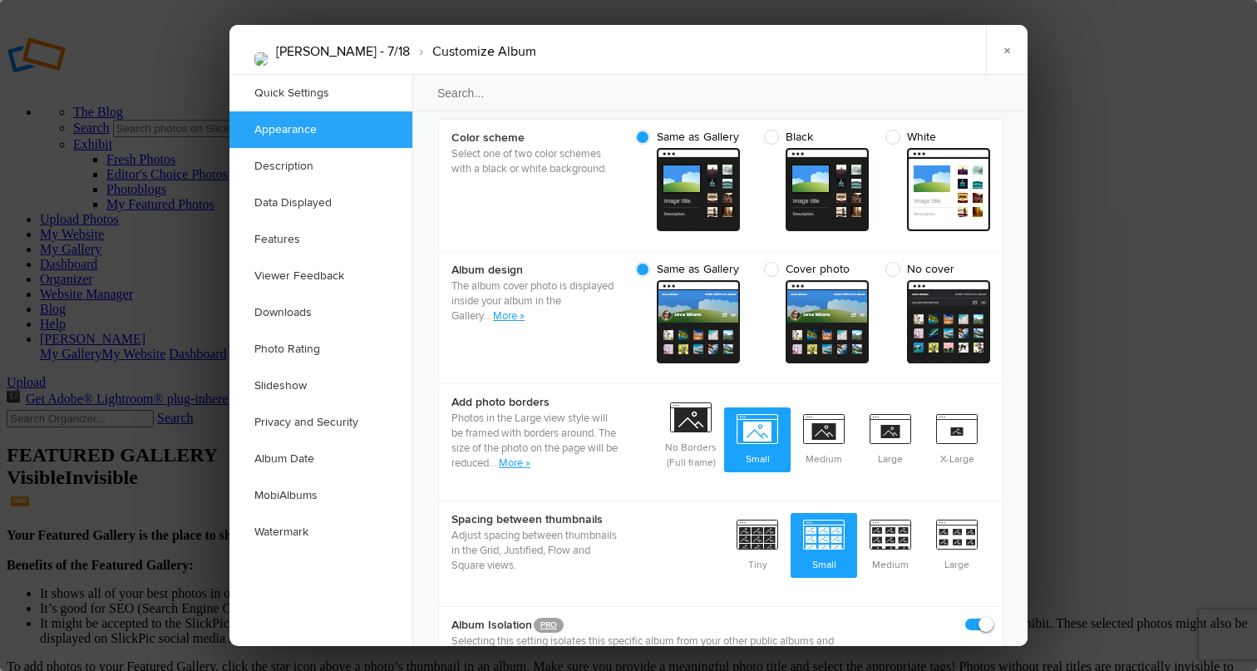
scroll to position [695, 0]
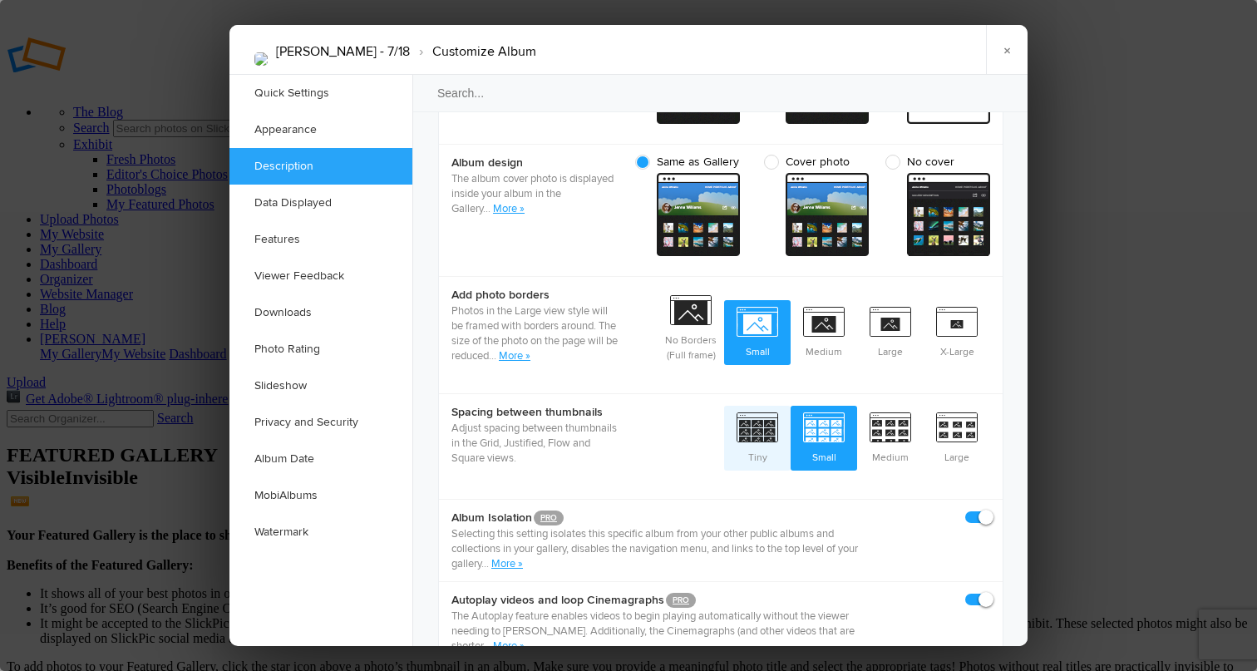
click at [752, 406] on span "Tiny" at bounding box center [757, 437] width 67 height 62
click at [790, 405] on input "Tiny" at bounding box center [790, 405] width 1 height 1
radio input "true"
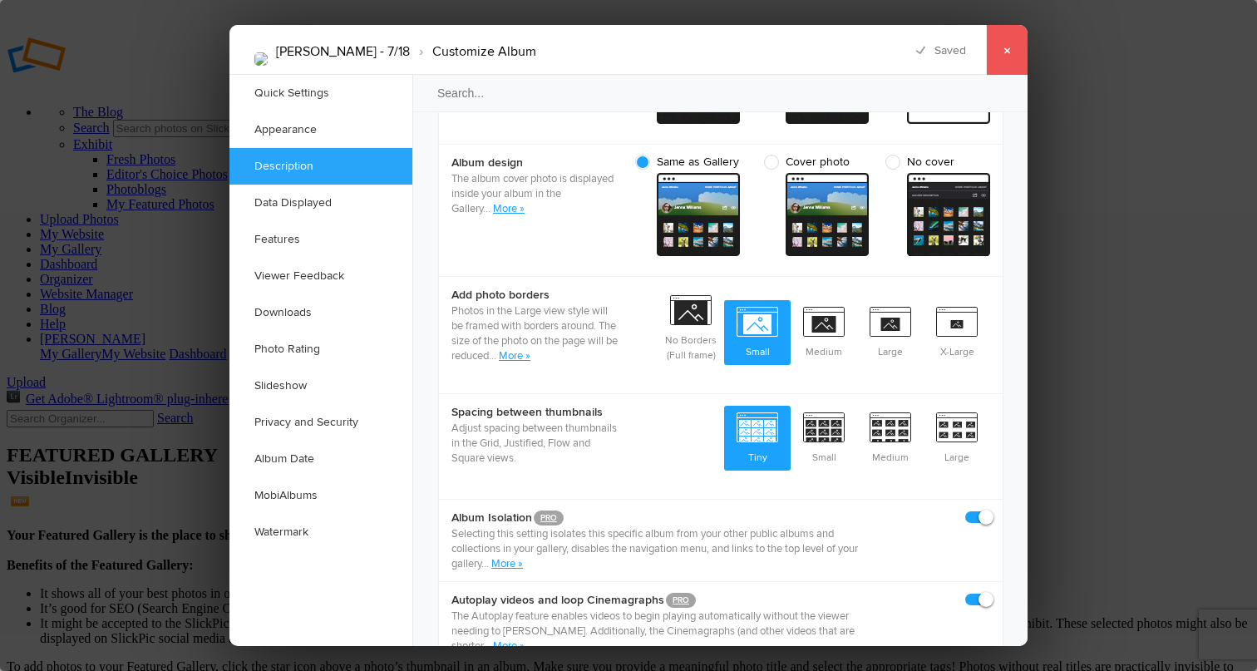
click at [1004, 52] on link "×" at bounding box center [1007, 50] width 42 height 50
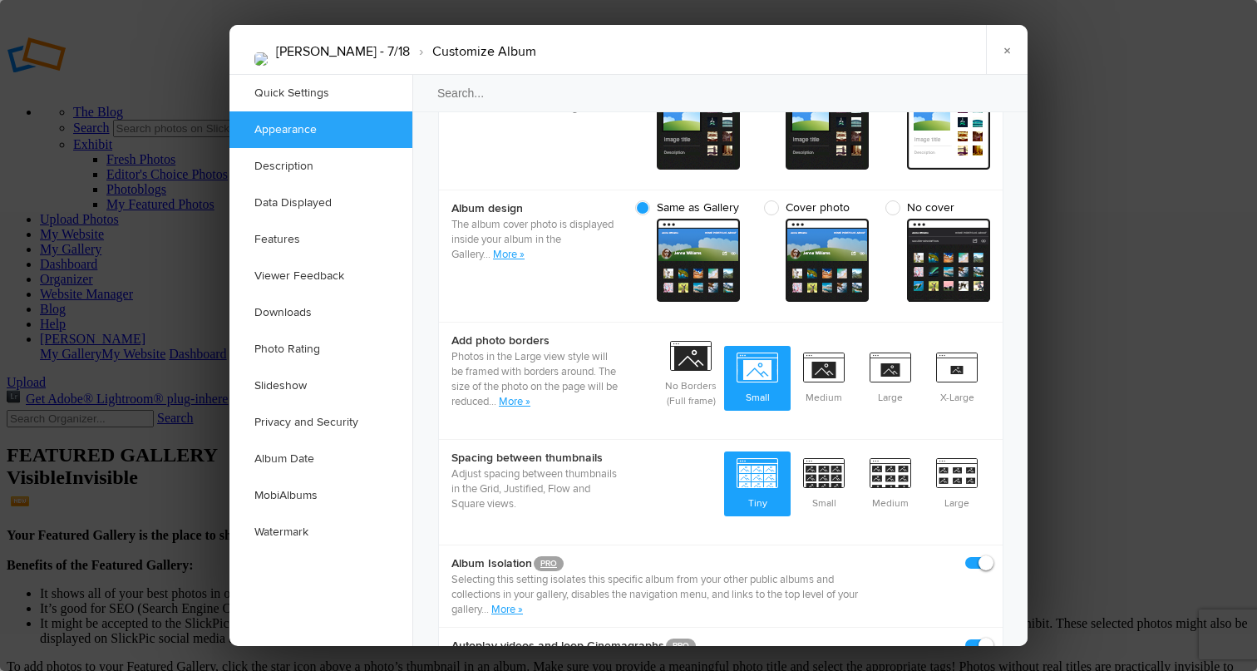
scroll to position [678, 0]
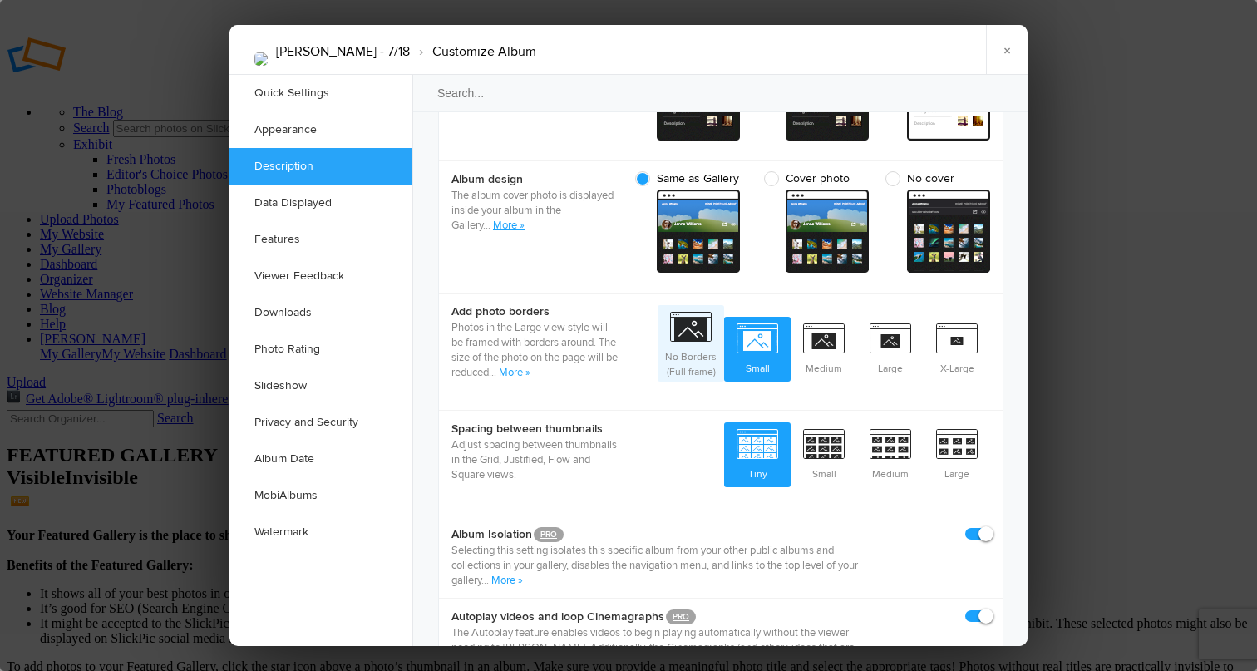
click at [670, 305] on span "No Borders (Full frame)" at bounding box center [691, 343] width 67 height 76
click at [723, 304] on input "No Borders (Full frame)" at bounding box center [723, 304] width 1 height 1
radio input "true"
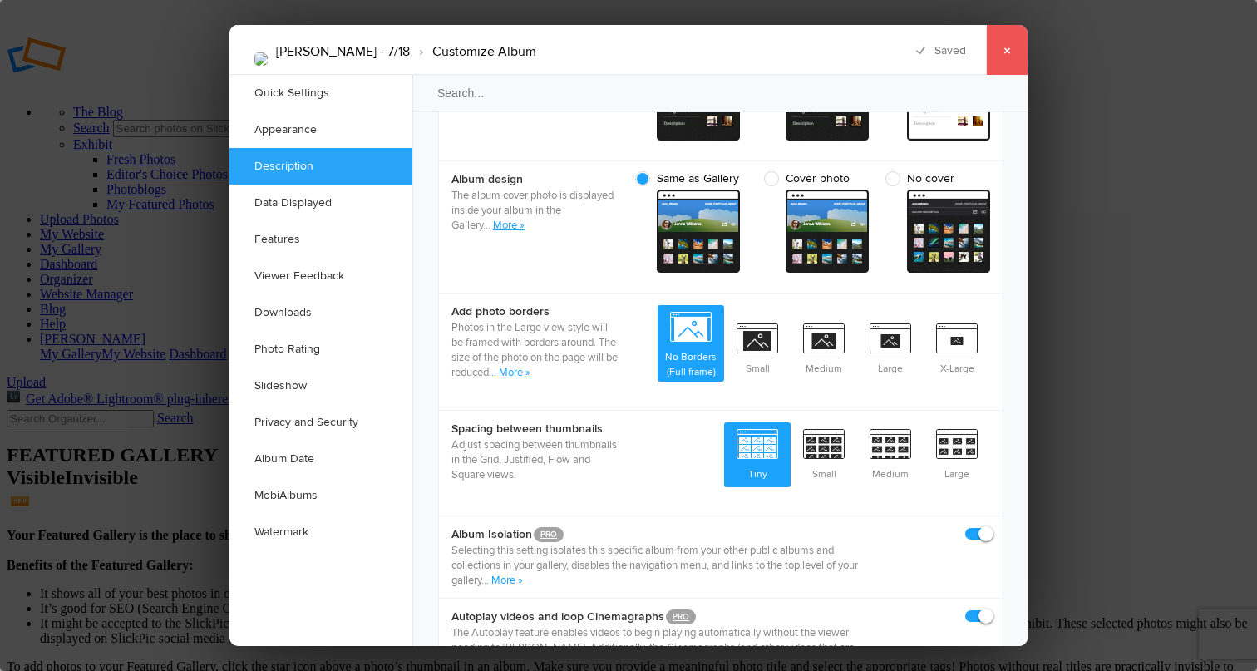
click at [1012, 59] on link "×" at bounding box center [1007, 50] width 42 height 50
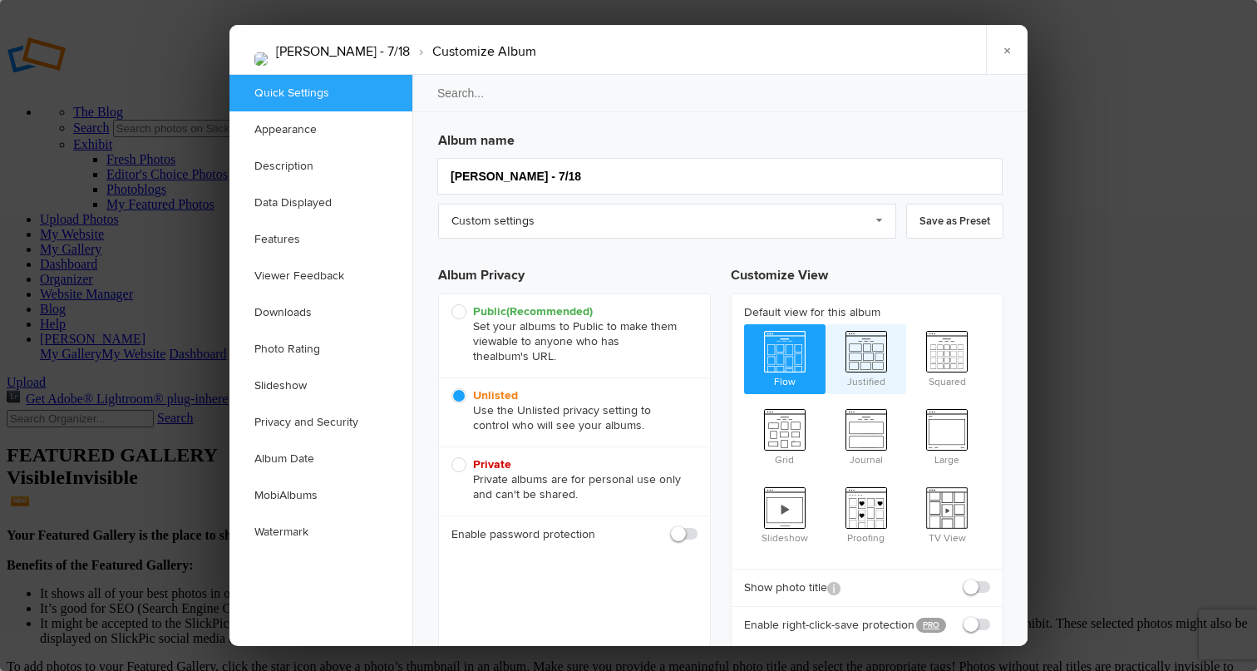
click at [856, 347] on span "Justified" at bounding box center [865, 357] width 81 height 67
click at [825, 324] on input "Justified" at bounding box center [825, 323] width 1 height 1
radio input "true"
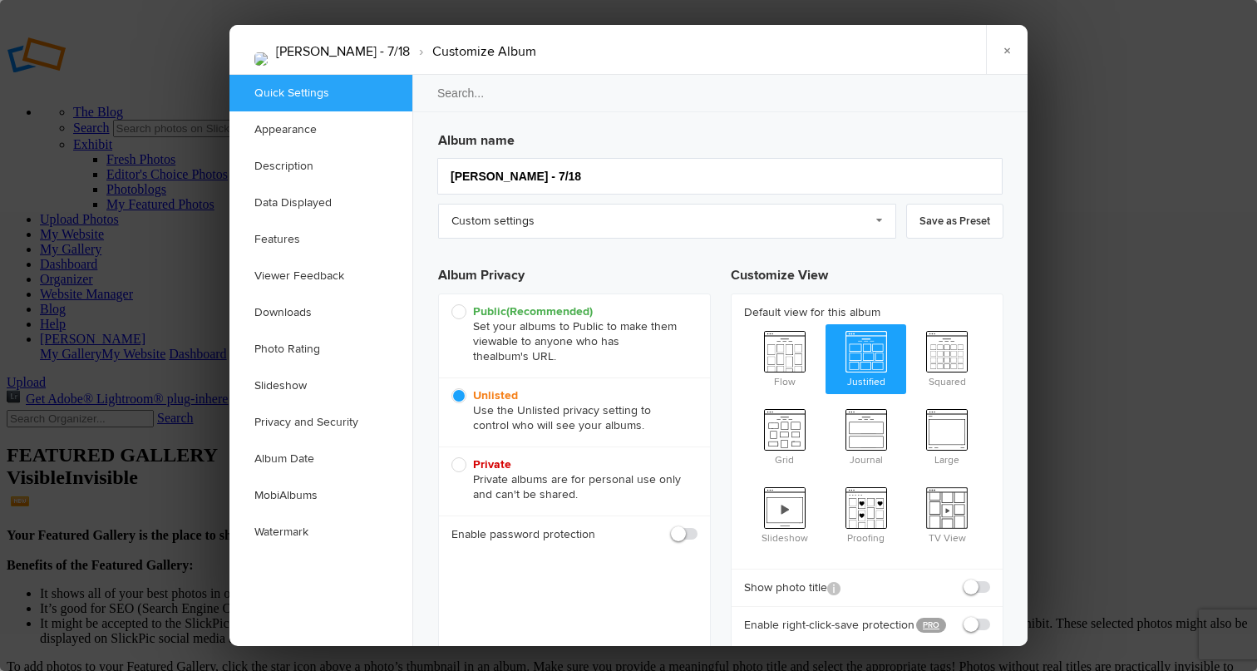
radio input "true"
click at [1003, 56] on link "×" at bounding box center [1007, 50] width 42 height 50
